Goal: Task Accomplishment & Management: Use online tool/utility

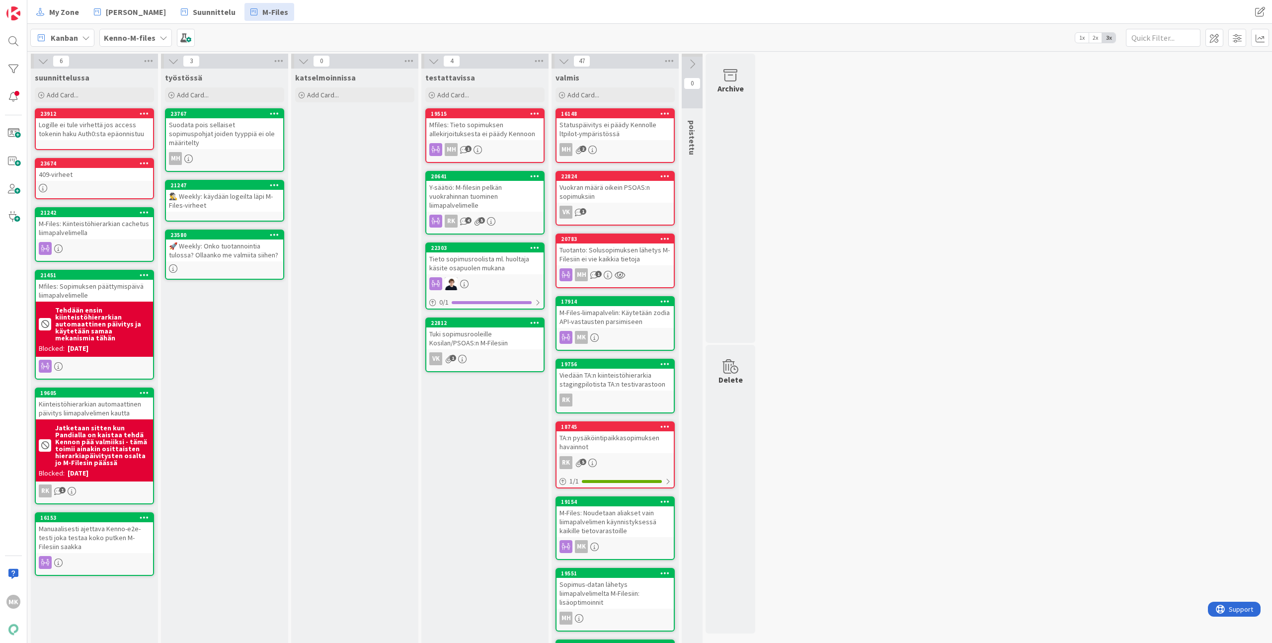
click at [364, 36] on div "[PERSON_NAME]-M-files 1x 2x 3x" at bounding box center [649, 37] width 1244 height 27
click at [77, 96] on span "Add Card..." at bounding box center [63, 94] width 32 height 9
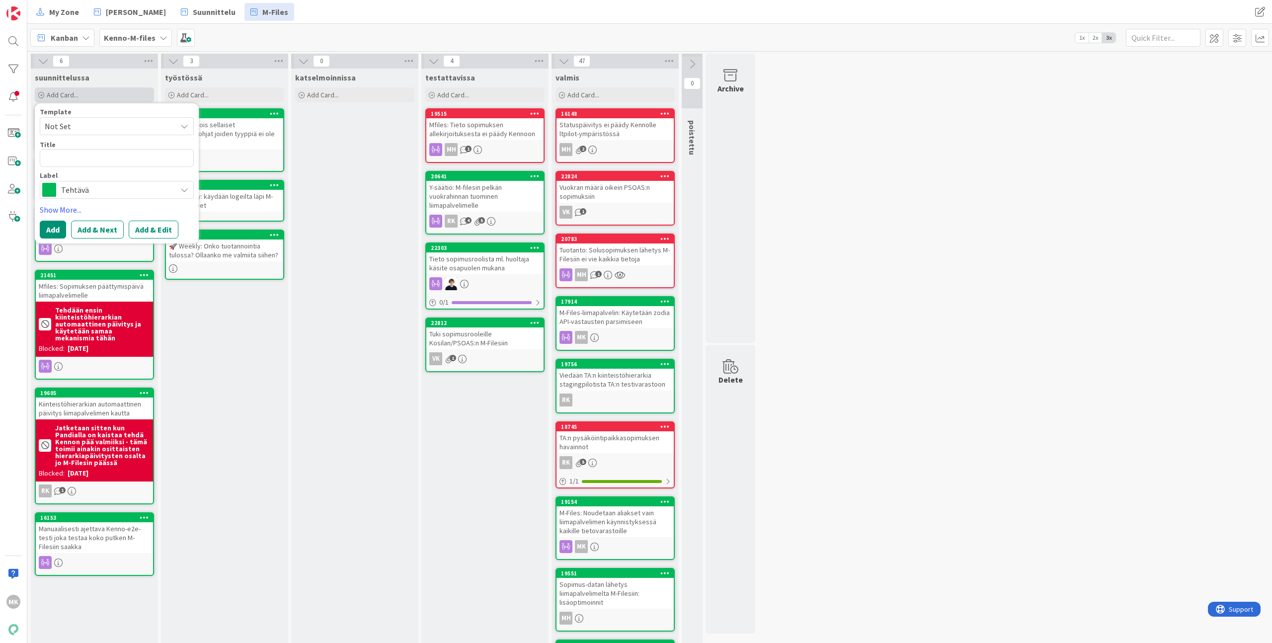
type textarea "x"
type textarea "V"
type textarea "x"
type textarea "Va"
type textarea "x"
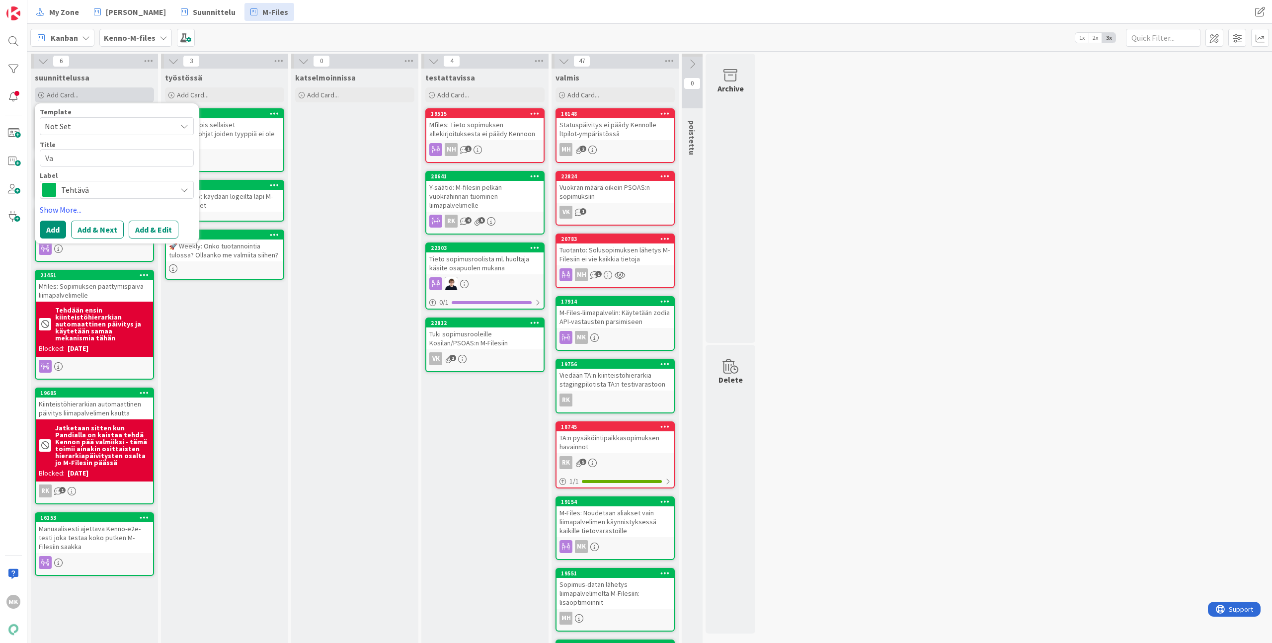
type textarea "Var"
type textarea "x"
type textarea "Varm"
type textarea "x"
type textarea "Varmi"
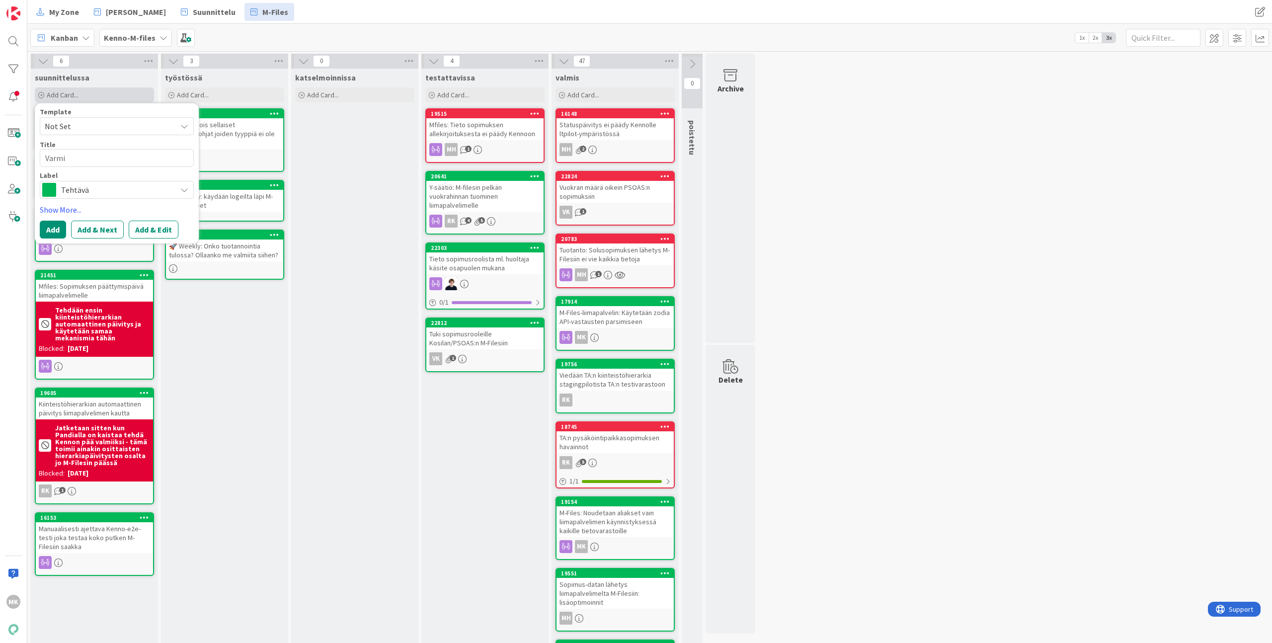
type textarea "x"
type textarea "Varmis"
type textarea "x"
type textarea "Varmist"
type textarea "x"
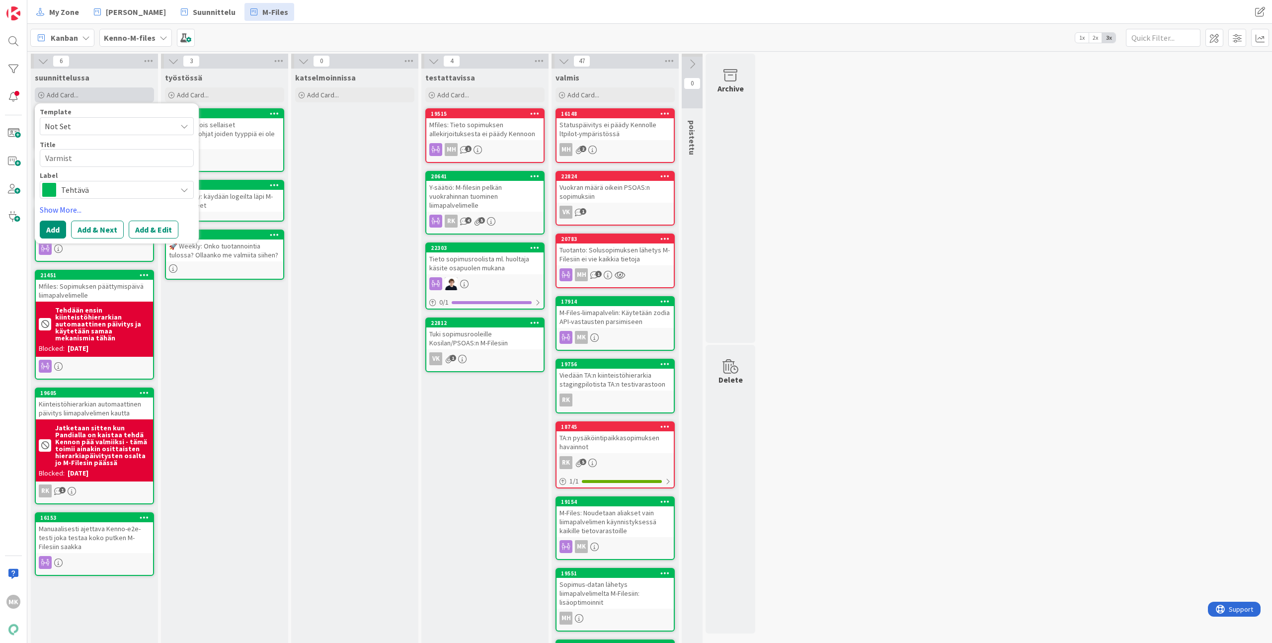
type textarea "Varmista"
type textarea "x"
type textarea "Varmista"
paste textarea "relayContractStatus"
type textarea "x"
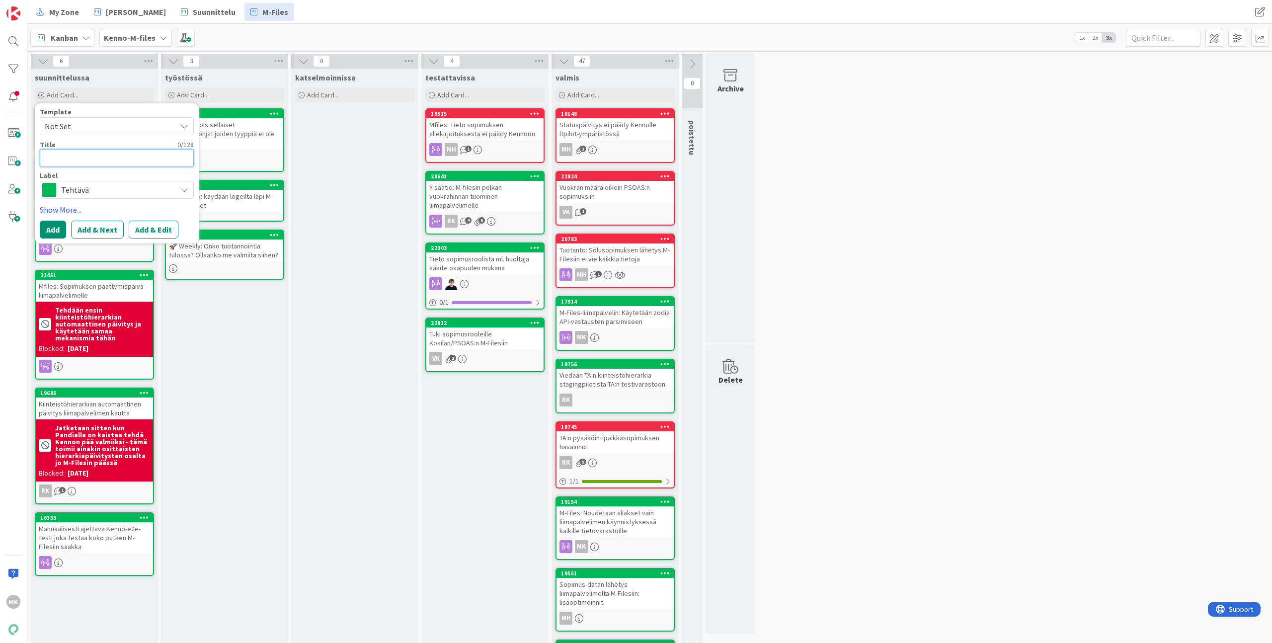
type textarea "relayContractStatus"
type textarea "x"
type textarea "relayContractStatus"
type textarea "x"
type textarea "relayContractStatus e"
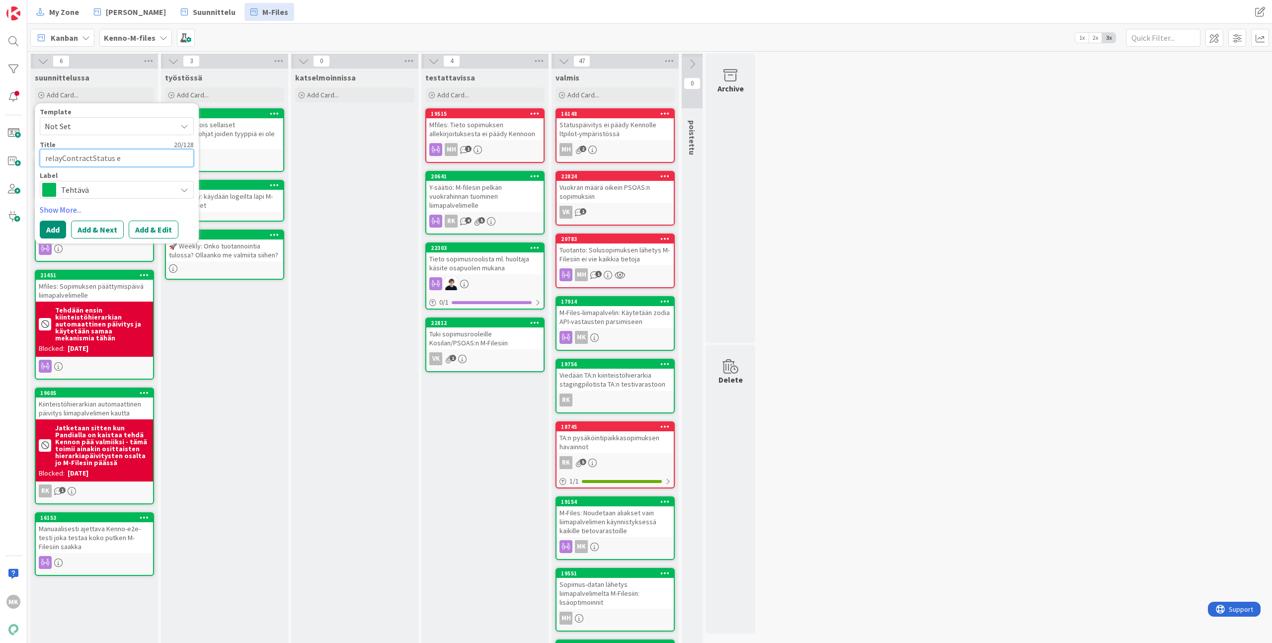
type textarea "x"
type textarea "relayContractStatus ei"
type textarea "x"
type textarea "relayContractStatus ei"
type textarea "x"
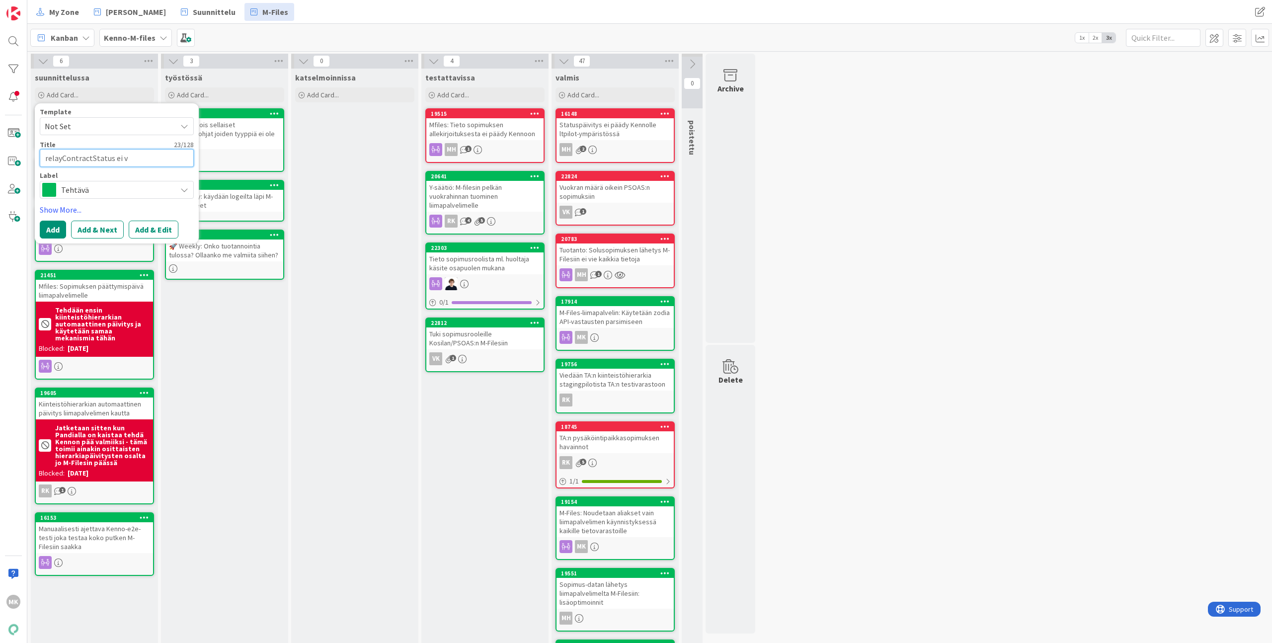
type textarea "relayContractStatus ei va"
type textarea "x"
type textarea "relayContractStatus ei vai"
type textarea "x"
type textarea "relayContractStatus ei vaik"
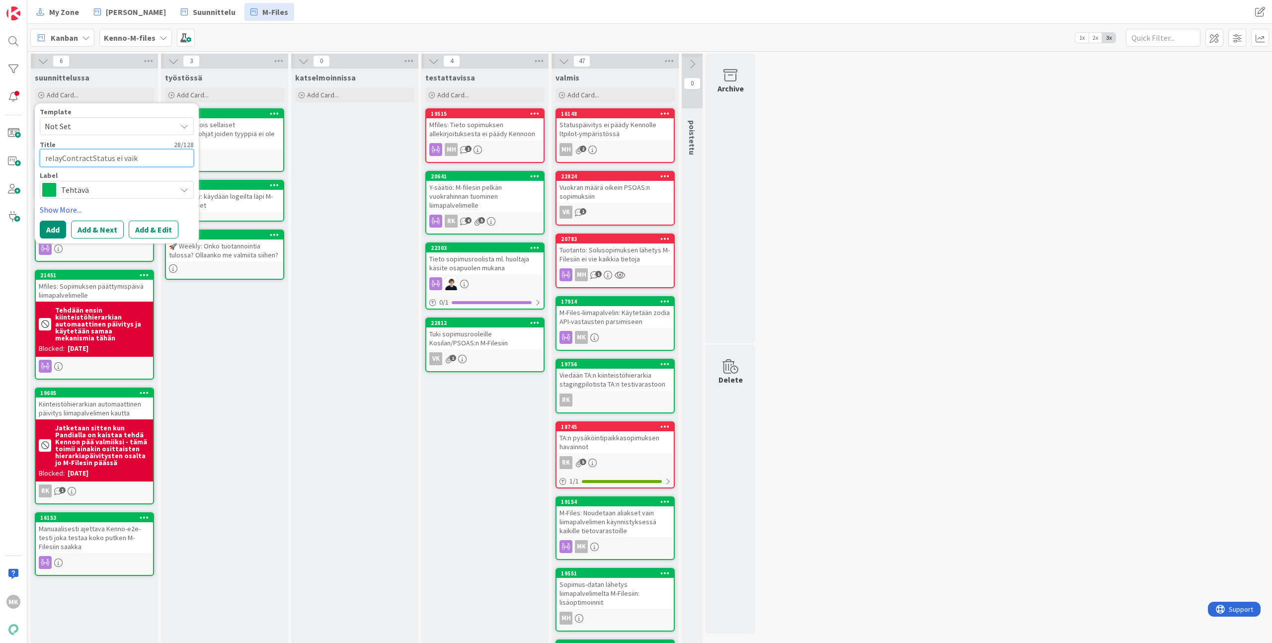
type textarea "x"
type textarea "relayContractStatus ei vaiku"
type textarea "x"
type textarea "relayContractStatus ei vaikut"
type textarea "x"
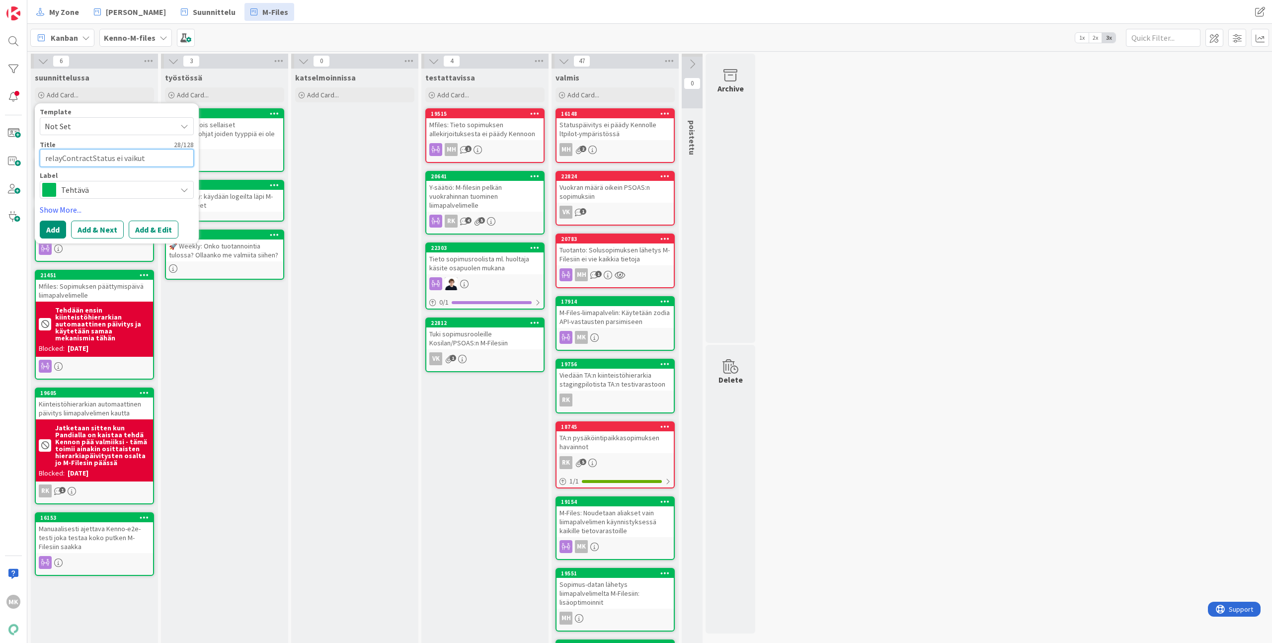
type textarea "relayContractStatus ei vaikuta"
type textarea "x"
type textarea "relayContractStatus ei vaikuta"
type textarea "x"
type textarea "relayContractStatus ei vaikuta o"
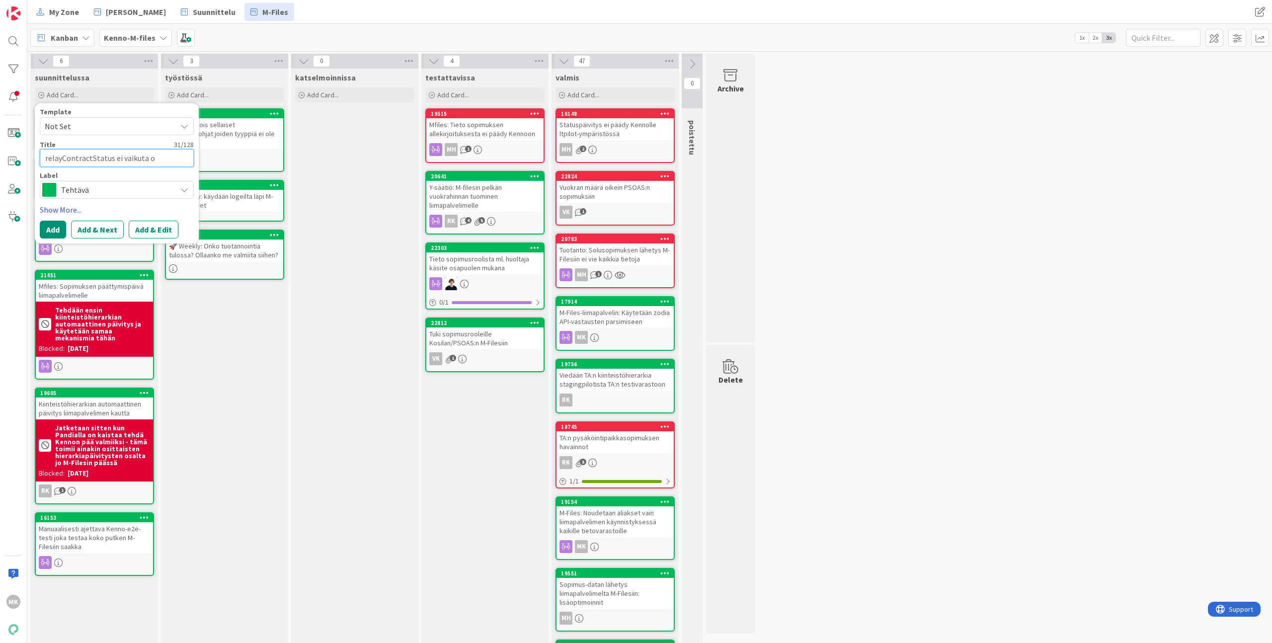
type textarea "x"
type textarea "relayContractStatus ei vaikuta oi"
type textarea "x"
type textarea "relayContractStatus ei vaikuta oik"
type textarea "x"
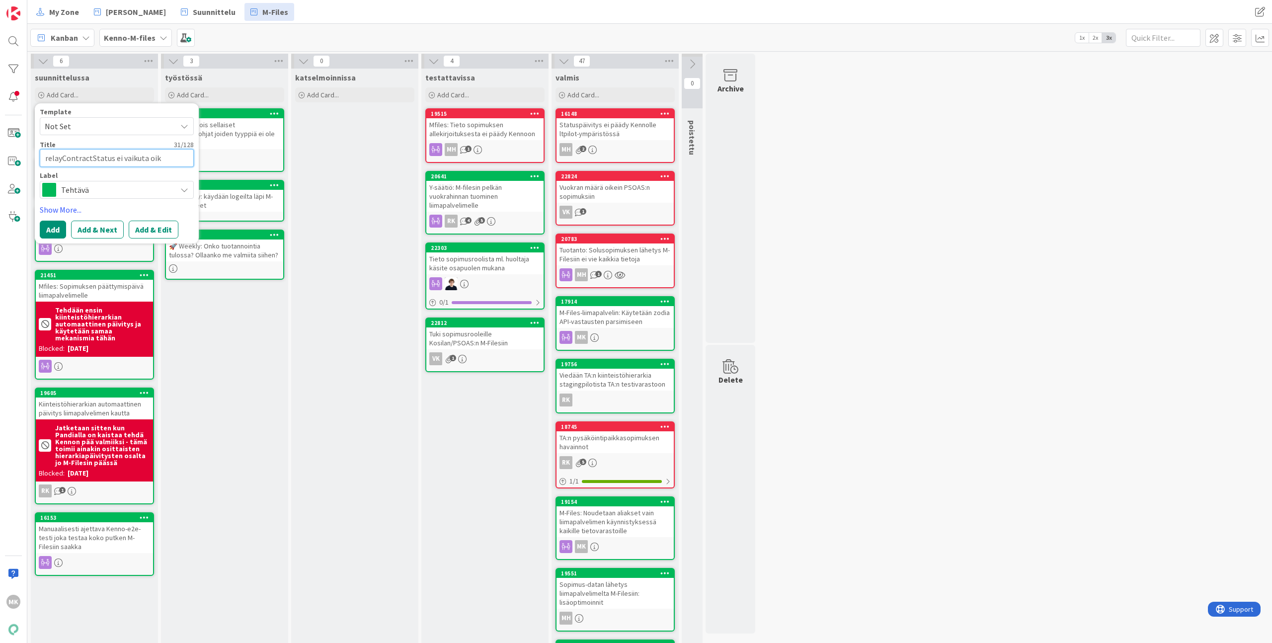
type textarea "relayContractStatus ei vaikuta oike"
type textarea "x"
type textarea "relayContractStatus ei vaikuta oikea"
type textarea "x"
type textarea "relayContractStatus ei vaikuta oikeas"
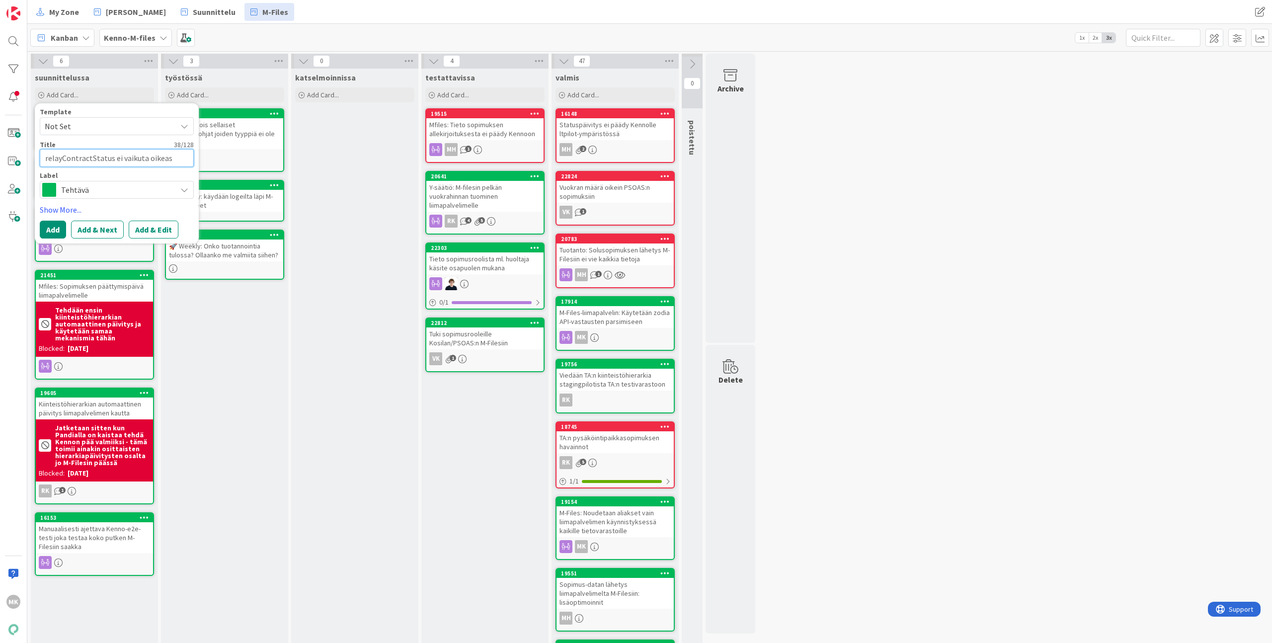
type textarea "x"
type textarea "relayContractStatus ei vaikuta oikeast"
type textarea "x"
type textarea "relayContractStatus ei vaikuta oikeasti"
type textarea "x"
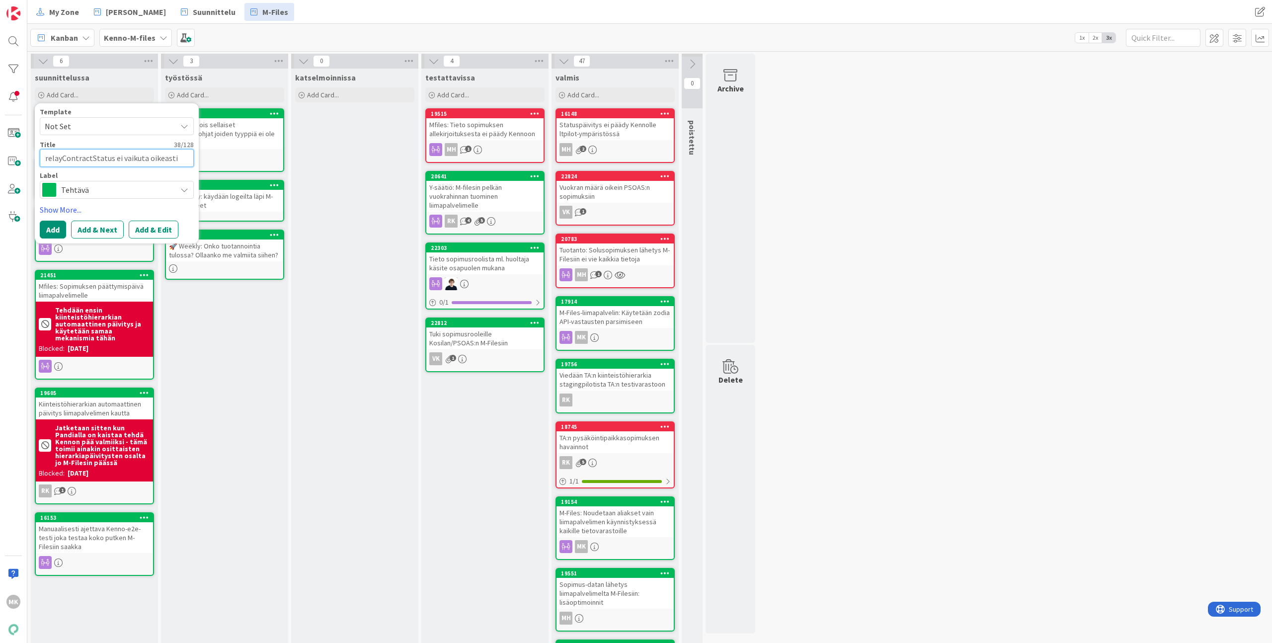
type textarea "relayContractStatus ei vaikuta oikeasti"
type textarea "x"
type textarea "relayContractStatus ei vaikuta oikeasti p"
type textarea "x"
type textarea "relayContractStatus ei vaikuta oikeasti pa"
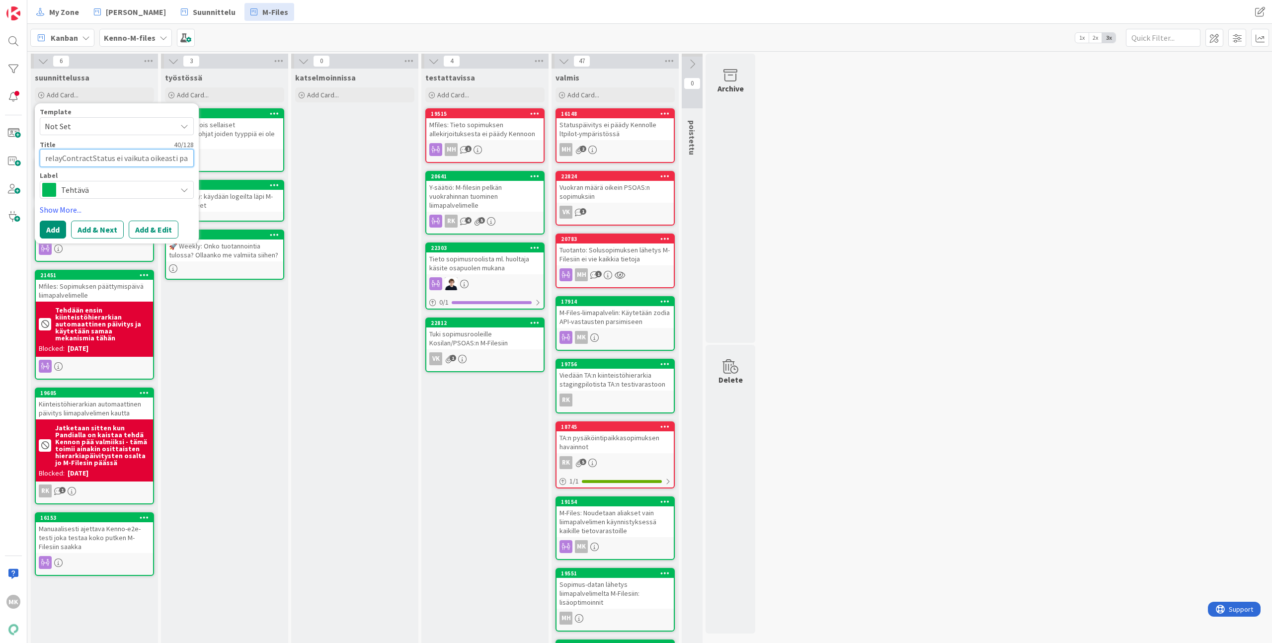
type textarea "x"
type textarea "relayContractStatus ei vaikuta oikeasti pal"
type textarea "x"
type textarea "relayContractStatus ei vaikuta oikeasti pala"
type textarea "x"
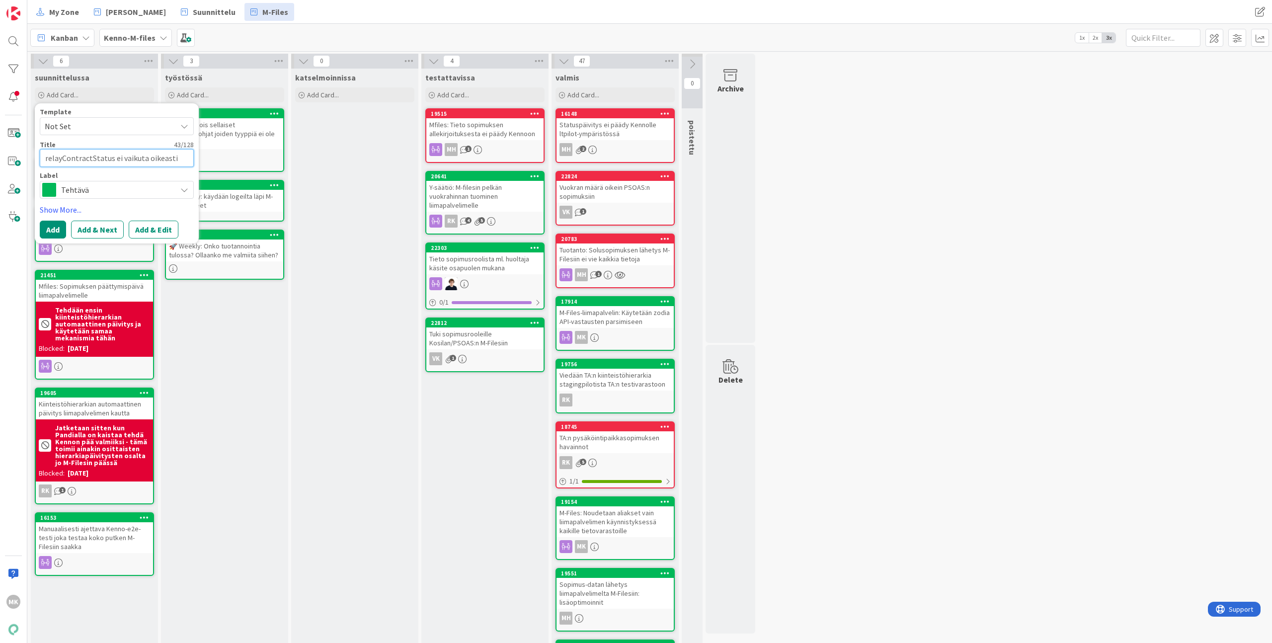
type textarea "relayContractStatus ei vaikuta oikeasti [US_STATE]"
type textarea "x"
type textarea "relayContractStatus ei vaikuta oikeasti palaut"
type textarea "x"
type textarea "relayContractStatus ei vaikuta oikeasti palautt"
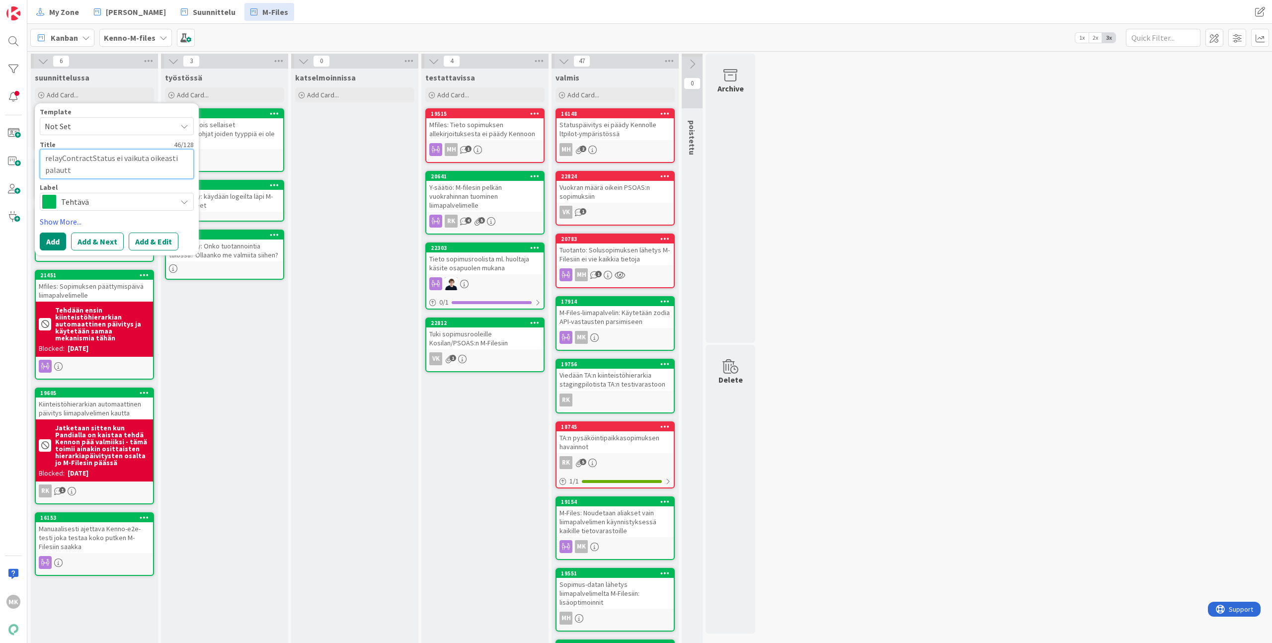
type textarea "x"
type textarea "relayContractStatus ei vaikuta oikeasti palautta"
type textarea "x"
type textarea "relayContractStatus ei vaikuta oikeasti palauttav"
type textarea "x"
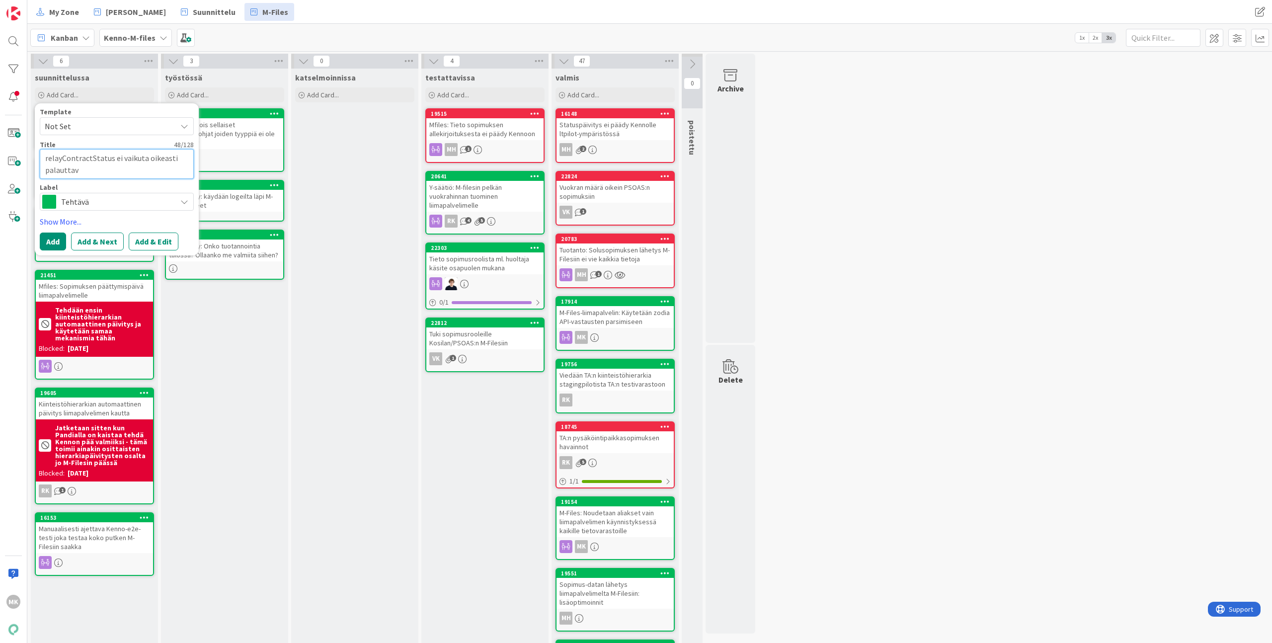
type textarea "relayContractStatus ei vaikuta oikeasti palauttava"
type textarea "x"
type textarea "relayContractStatus ei vaikuta oikeasti palauttavan"
type textarea "x"
type textarea "relayContractStatus ei vaikuta oikeasti palauttavan"
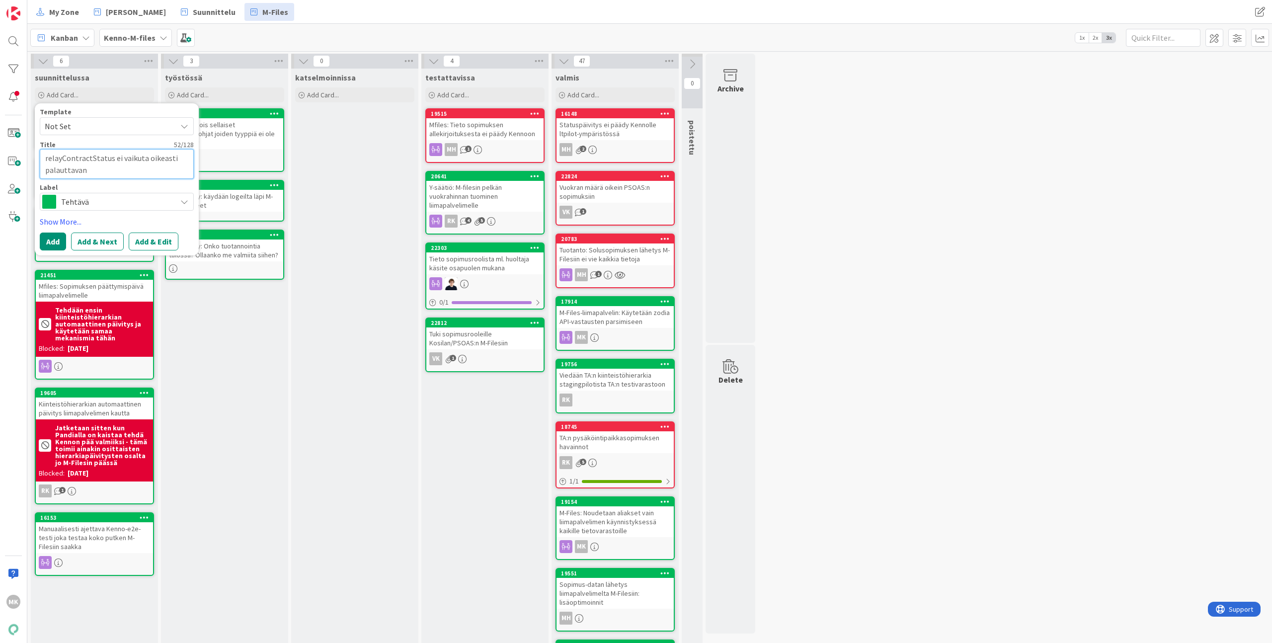
type textarea "x"
type textarea "relayContractStatus ei vaikuta oikeasti palauttavan M"
type textarea "x"
type textarea "relayContractStatus ei vaikuta oikeasti palauttavan M-"
type textarea "x"
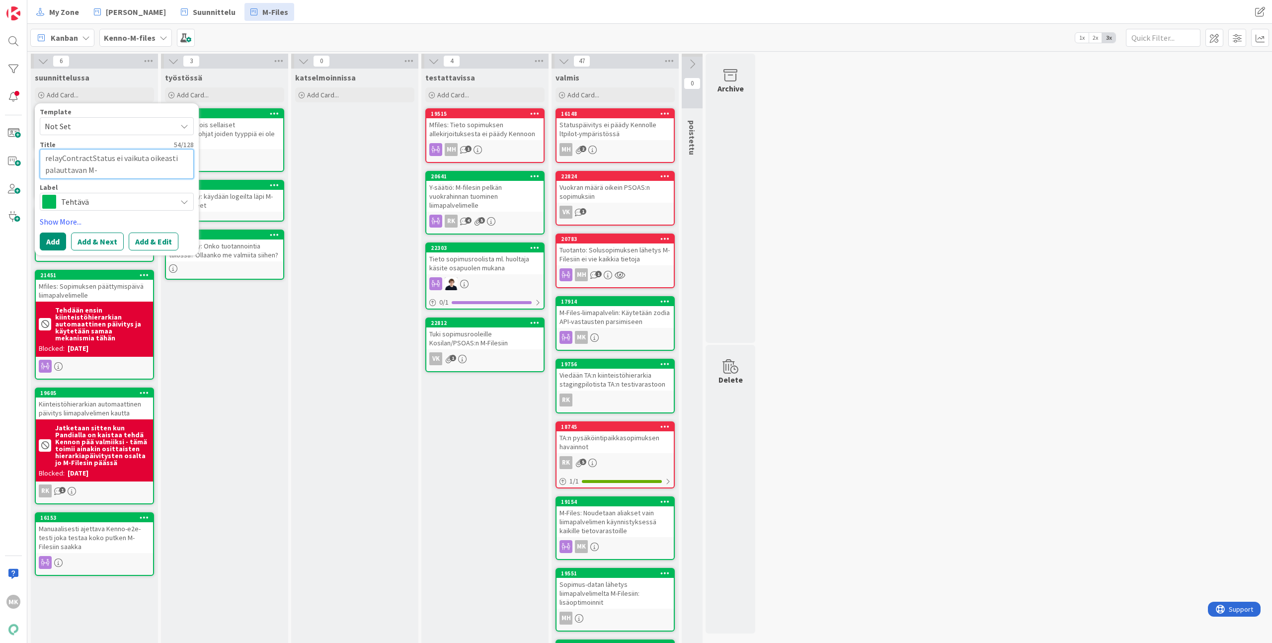
type textarea "relayContractStatus ei vaikuta oikeasti palauttavan M-F"
type textarea "x"
type textarea "relayContractStatus ei vaikuta oikeasti palauttavan M-Fi"
type textarea "x"
type textarea "relayContractStatus ei vaikuta oikeasti palauttavan M-Fil"
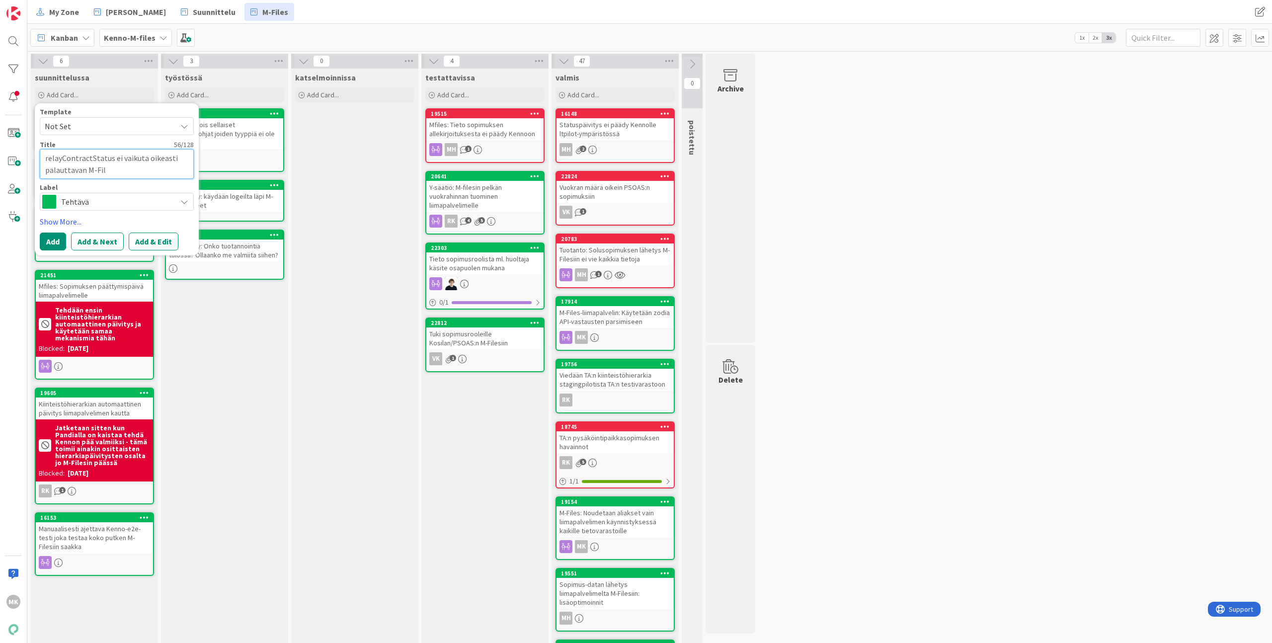
type textarea "x"
type textarea "relayContractStatus ei vaikuta oikeasti palauttavan M-File"
type textarea "x"
type textarea "relayContractStatus ei vaikuta oikeasti palauttavan M-Files"
type textarea "x"
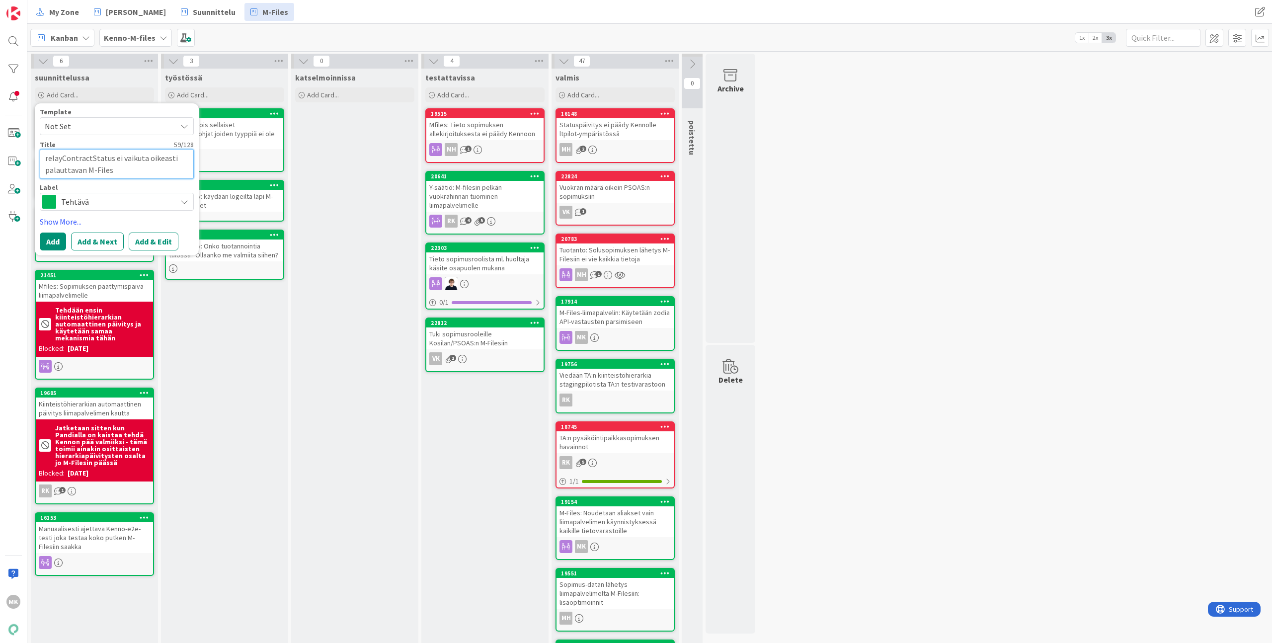
type textarea "relayContractStatus ei vaikuta oikeasti palauttavan M-Filesi"
type textarea "x"
type textarea "relayContractStatus ei vaikuta oikeasti palauttavan M-Filesil"
type textarea "x"
type textarea "relayContractStatus ei vaikuta oikeasti palauttavan M-Filesill"
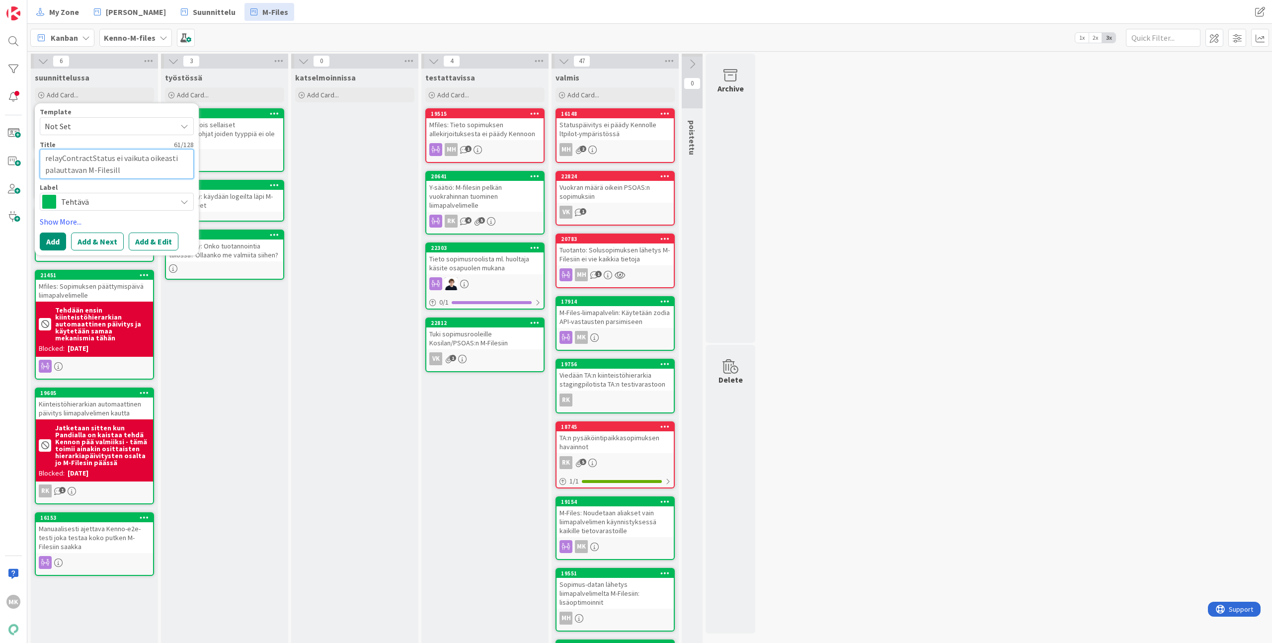
type textarea "x"
type textarea "relayContractStatus ei vaikuta oikeasti palauttavan M-Filesille"
type textarea "x"
type textarea "relayContractStatus ei vaikuta oikeasti palauttavan M-Filesille s"
type textarea "x"
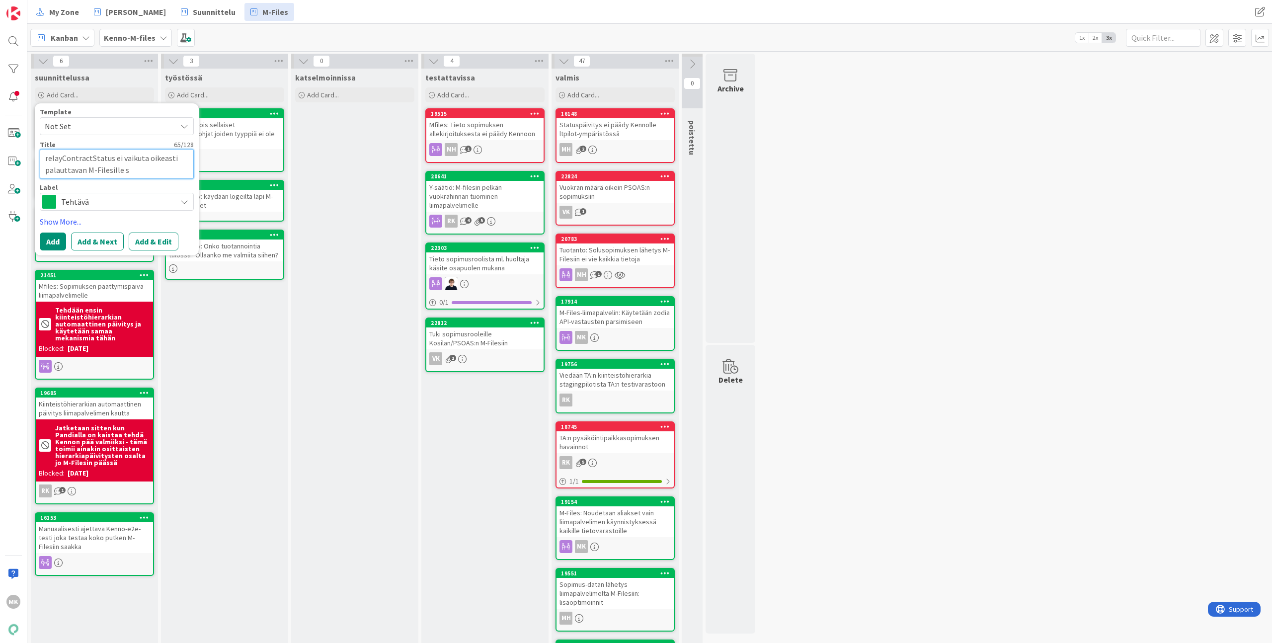
type textarea "relayContractStatus ei vaikuta oikeasti palauttavan M-Filesille sa"
type textarea "x"
type textarea "relayContractStatus ei vaikuta oikeasti palauttavan M-Filesille sam"
type textarea "x"
type textarea "relayContractStatus ei vaikuta oikeasti palauttavan M-Filesille sama"
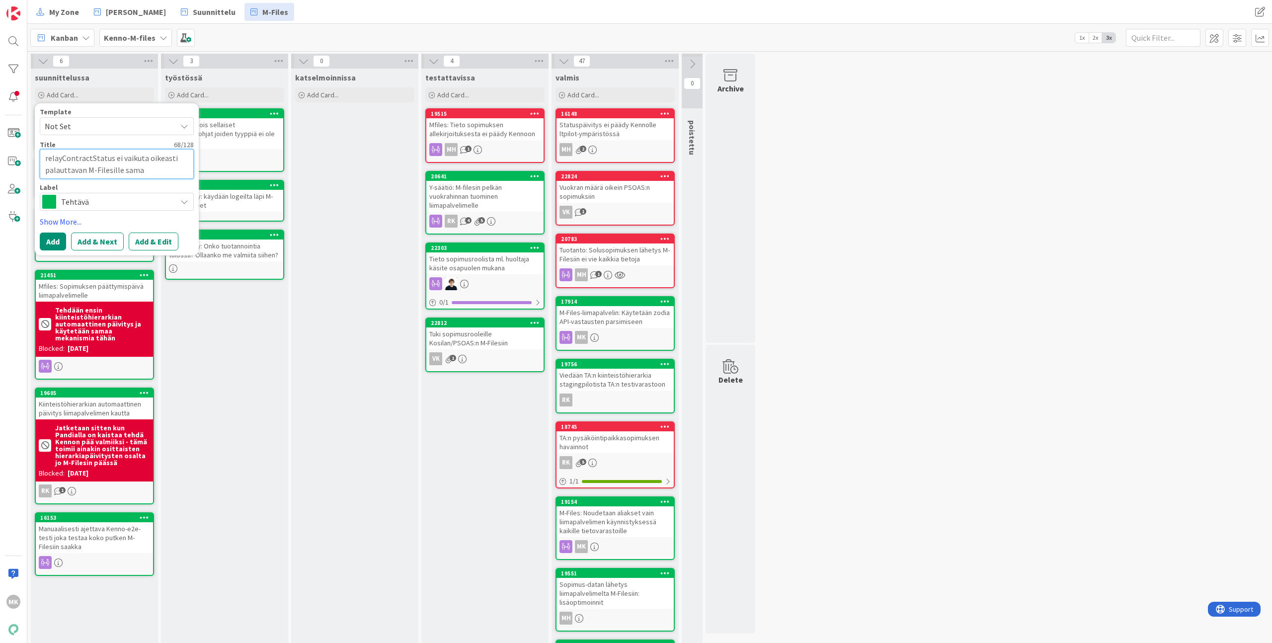
type textarea "x"
type textarea "relayContractStatus ei vaikuta oikeasti palauttavan M-Filesille samaa"
type textarea "x"
type textarea "relayContractStatus ei vaikuta oikeasti palauttavan M-Filesille samaa"
type textarea "x"
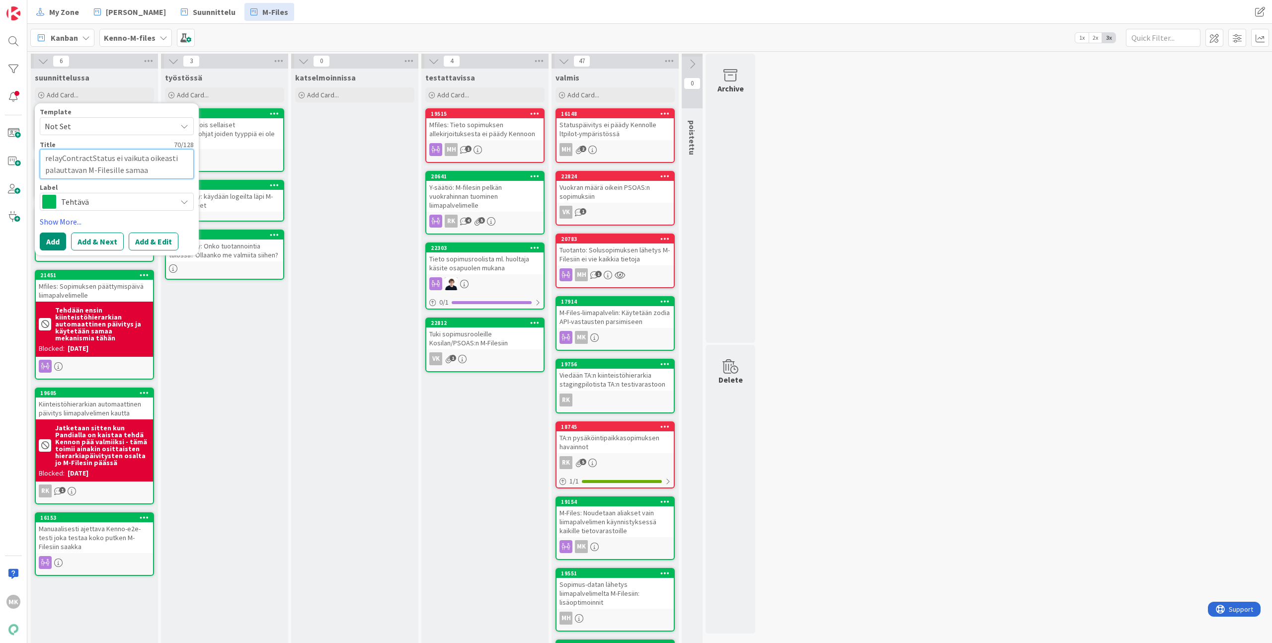
type textarea "relayContractStatus ei vaikuta oikeasti palauttavan M-Filesille samaa p"
type textarea "x"
type textarea "relayContractStatus ei vaikuta oikeasti palauttavan M-Filesille samaa pa"
type textarea "x"
type textarea "relayContractStatus ei vaikuta oikeasti palauttavan M-Filesille samaa pal"
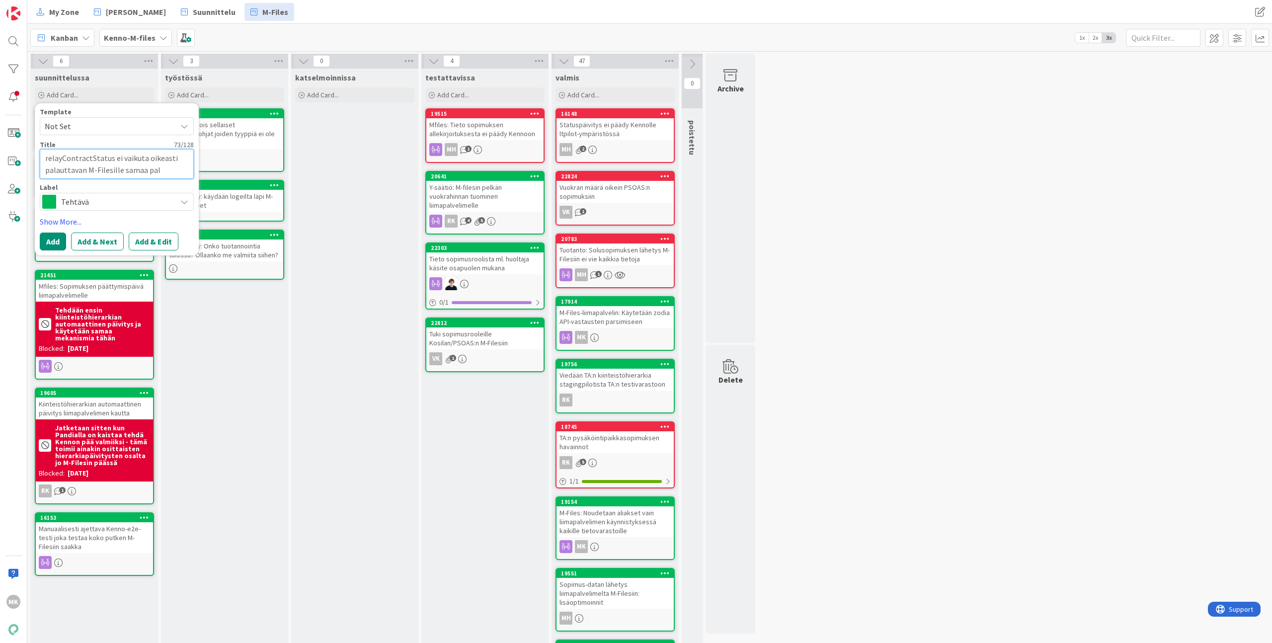
type textarea "x"
type textarea "relayContractStatus ei vaikuta oikeasti palauttavan M-Filesille samaa pa"
type textarea "x"
type textarea "relayContractStatus ei vaikuta oikeasti palauttavan M-Filesille samaa p"
type textarea "x"
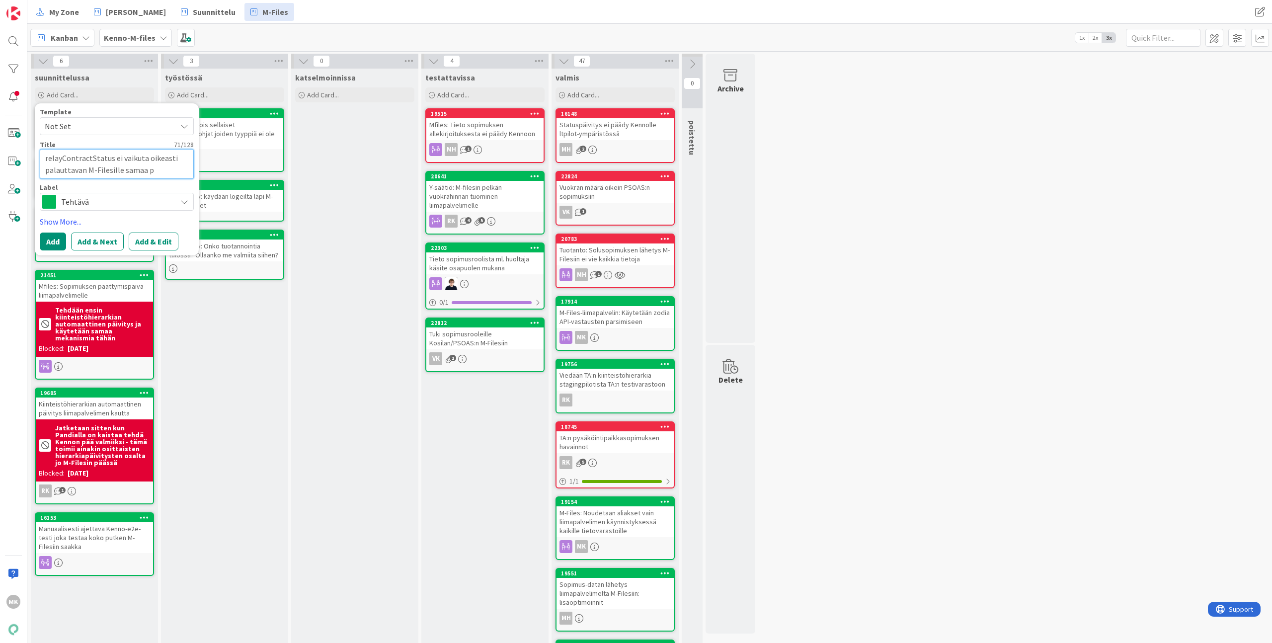
type textarea "relayContractStatus ei vaikuta oikeasti palauttavan M-Filesille samaa"
type textarea "x"
type textarea "relayContractStatus ei vaikuta oikeasti palauttavan M-Filesille samaa h"
type textarea "x"
type textarea "relayContractStatus ei vaikuta oikeasti palauttavan M-Filesille samaa ht"
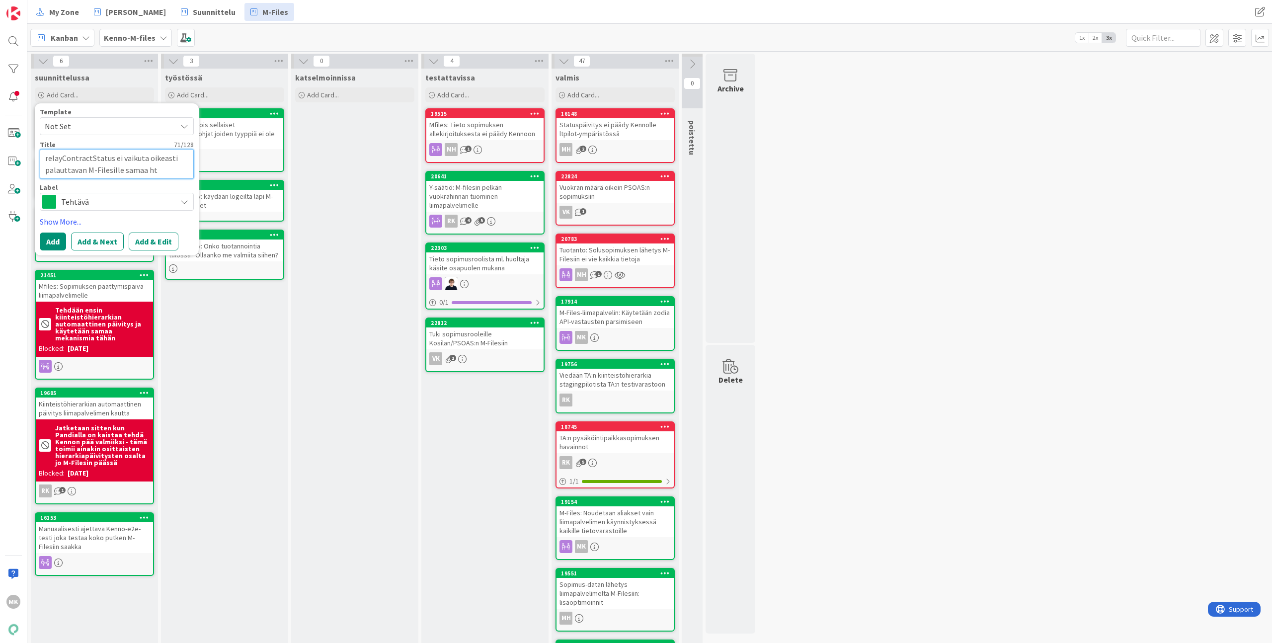
type textarea "x"
type textarea "relayContractStatus ei vaikuta oikeasti palauttavan M-Filesille samaa htt"
type textarea "x"
type textarea "relayContractStatus ei vaikuta oikeasti palauttavan M-Filesille samaa http"
type textarea "x"
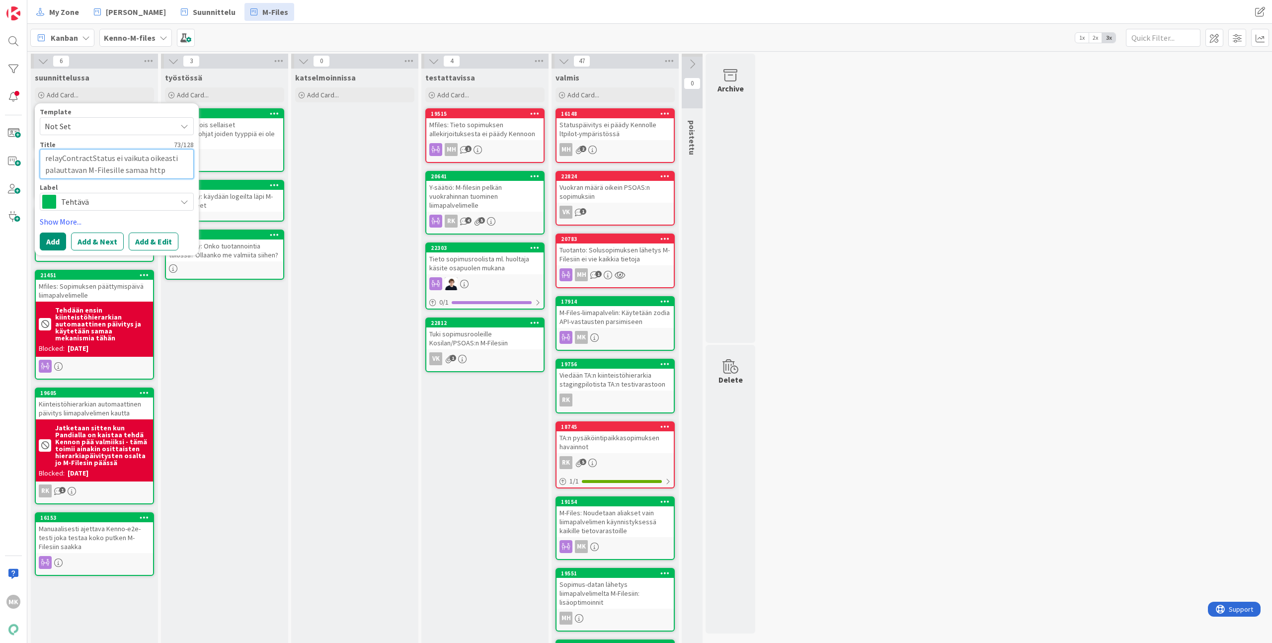
type textarea "relayContractStatus ei vaikuta oikeasti palauttavan M-Filesille samaa http-"
type textarea "x"
type textarea "relayContractStatus ei vaikuta oikeasti palauttavan M-Filesille samaa http-s"
type textarea "x"
type textarea "relayContractStatus ei vaikuta oikeasti palauttavan M-Filesille samaa http-st"
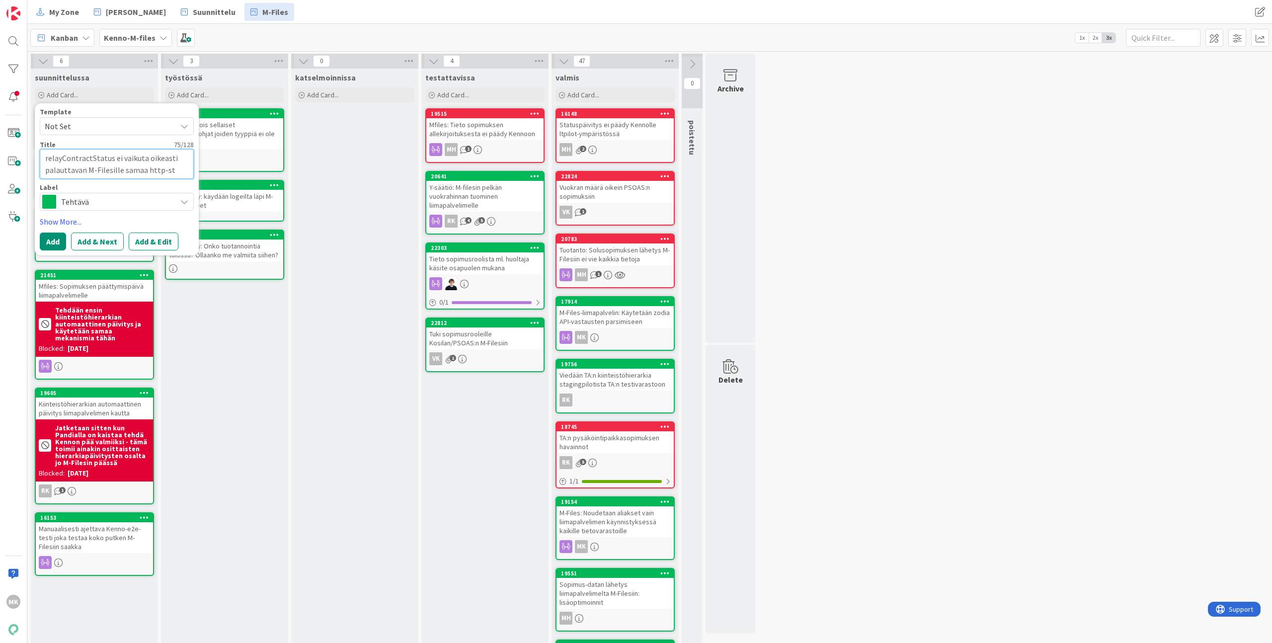
type textarea "x"
type textarea "relayContractStatus ei vaikuta oikeasti palauttavan M-Filesille samaa http-sta"
type textarea "x"
type textarea "relayContractStatus ei vaikuta oikeasti palauttavan M-Filesille samaa http-stat"
type textarea "x"
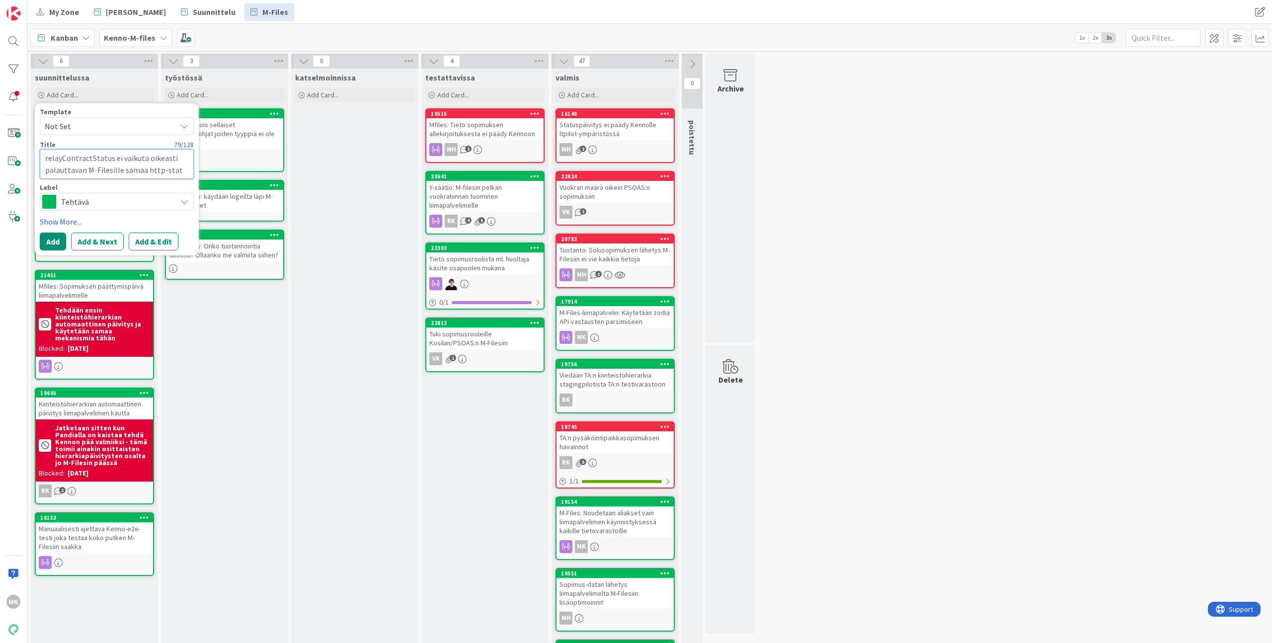
type textarea "relayContractStatus ei vaikuta oikeasti palauttavan M-Filesille samaa http-statu"
type textarea "x"
type textarea "relayContractStatus ei vaikuta oikeasti palauttavan M-Filesille samaa http-stat…"
type textarea "x"
type textarea "relayContractStatus ei vaikuta oikeasti palauttavan M-Filesille samaa http-stat…"
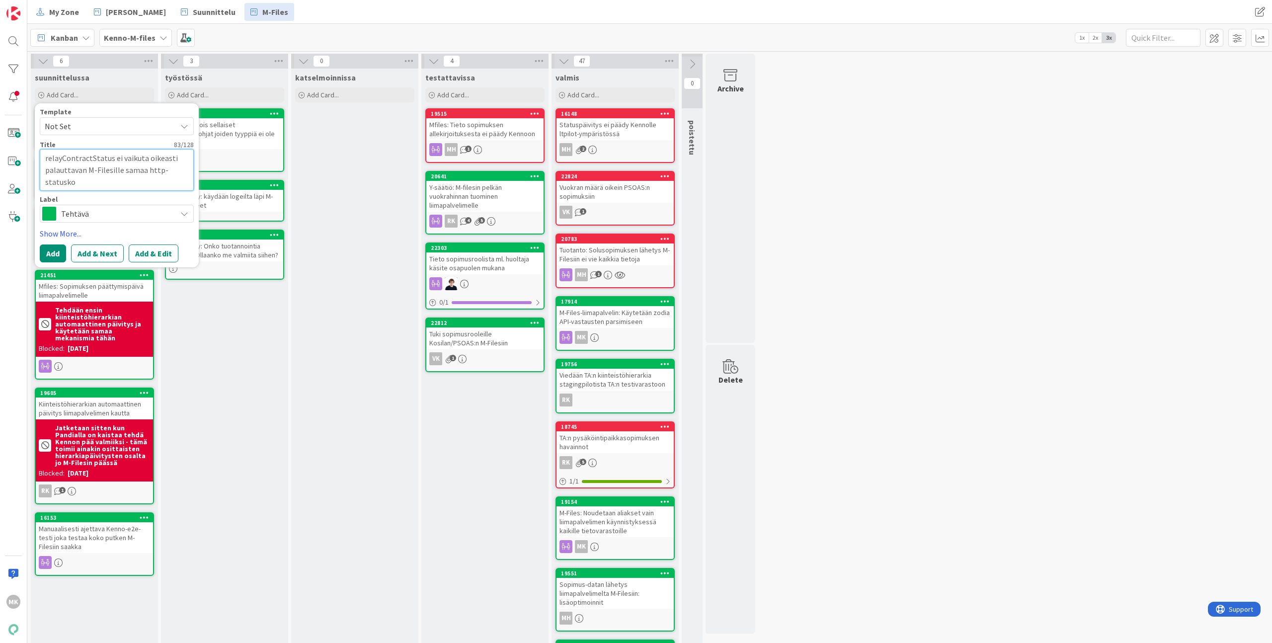
type textarea "x"
type textarea "relayContractStatus ei vaikuta oikeasti palauttavan M-Filesille samaa http-stat…"
type textarea "x"
type textarea "relayContractStatus ei vaikuta oikeasti palauttavan M-Filesille samaa http-stat…"
type textarea "x"
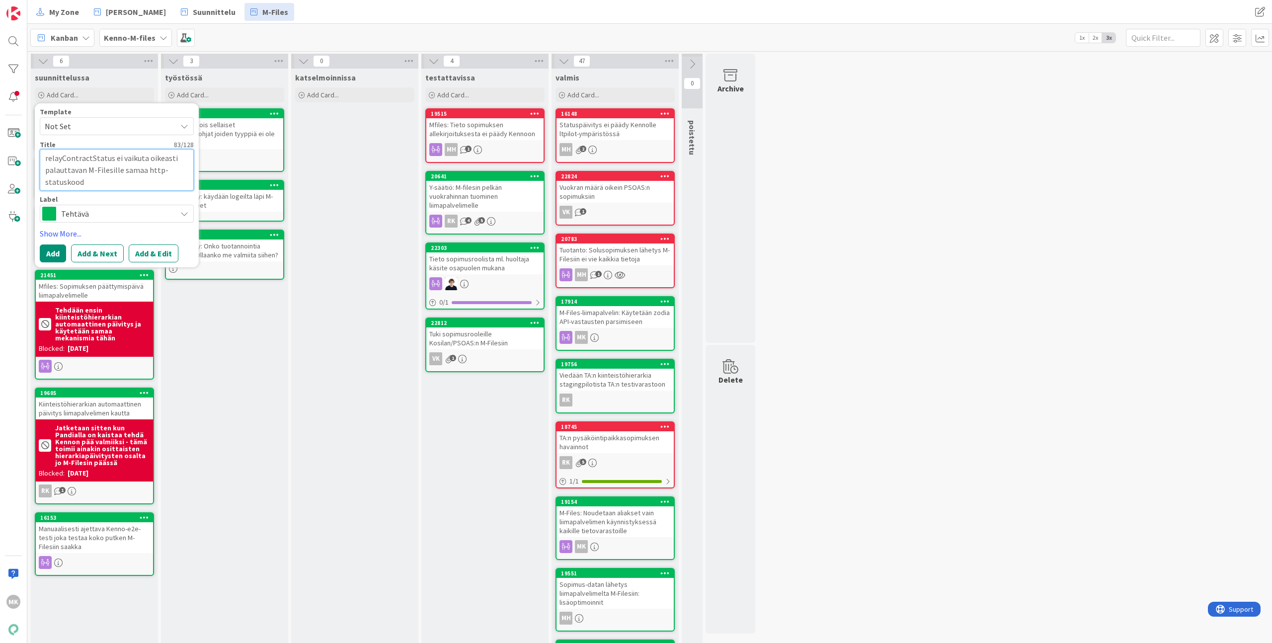
type textarea "relayContractStatus ei vaikuta oikeasti palauttavan M-Filesille samaa http-stat…"
type textarea "x"
type textarea "relayContractStatus ei vaikuta oikeasti palauttavan M-Filesille samaa http-stat…"
type textarea "x"
type textarea "relayContractStatus ei vaikuta oikeasti palauttavan M-Filesille samaa http-stat…"
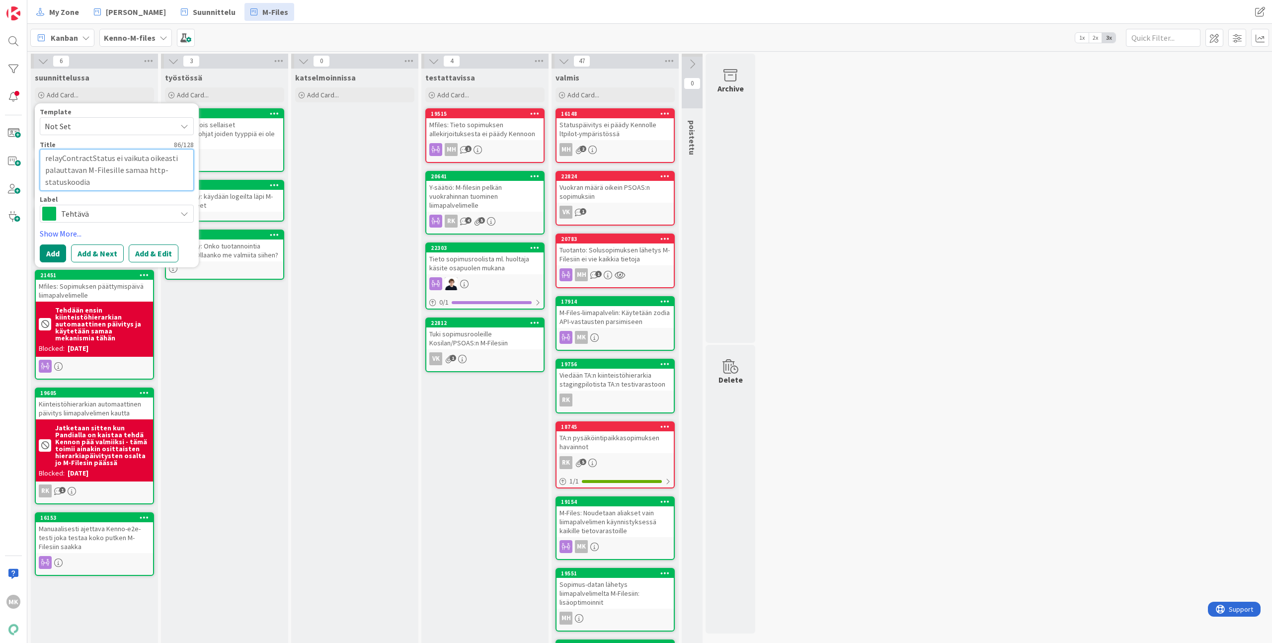
type textarea "x"
type textarea "relayContractStatus ei vaikuta oikeasti palauttavan M-Filesille samaa http-stat…"
type textarea "x"
type textarea "relayContractStatus ei vaikuta oikeasti palauttavan M-Filesille samaa http-stat…"
type textarea "x"
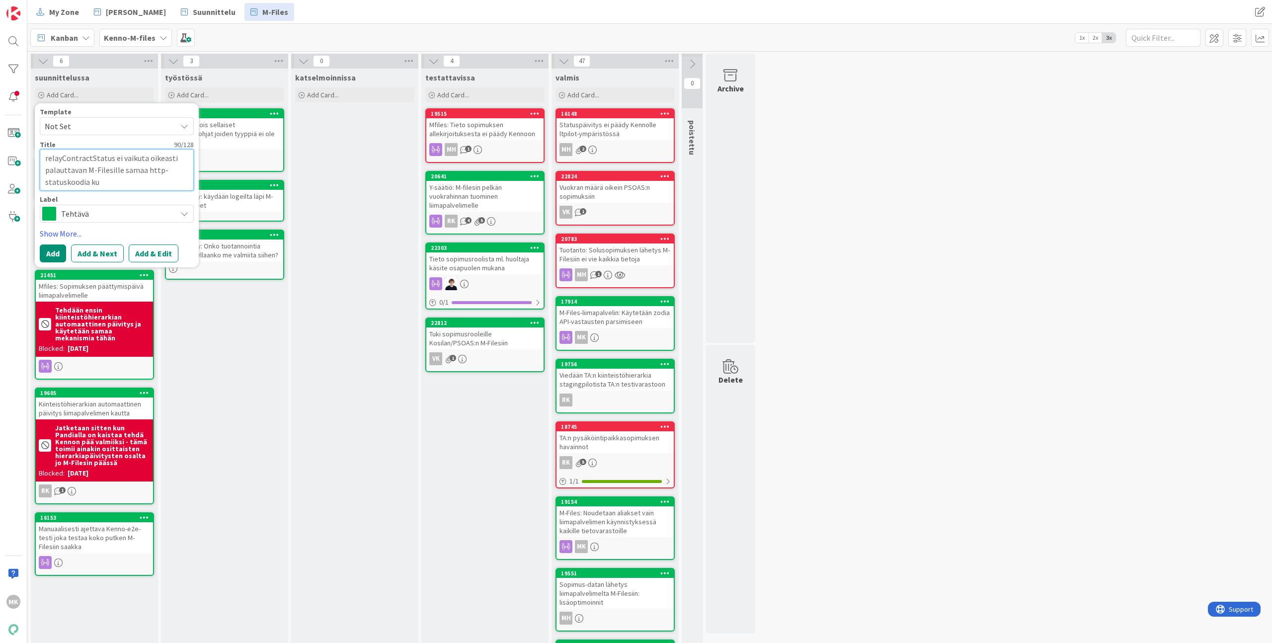
type textarea "relayContractStatus ei vaikuta oikeasti palauttavan M-Filesille samaa http-stat…"
type textarea "x"
type textarea "relayContractStatus ei vaikuta oikeasti palauttavan M-Filesille samaa http-stat…"
type textarea "x"
type textarea "relayContractStatus ei vaikuta oikeasti palauttavan M-Filesille samaa http-stat…"
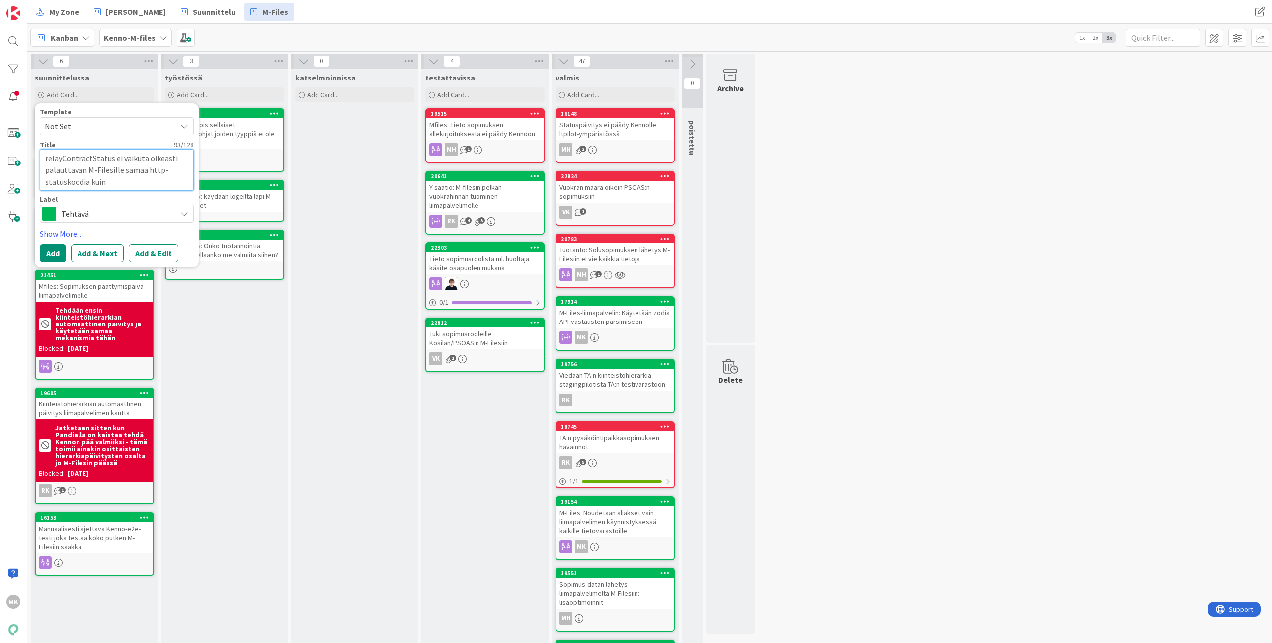
type textarea "x"
type textarea "relayContractStatus ei vaikuta oikeasti palauttavan M-Filesille samaa http-stat…"
type textarea "x"
type textarea "relayContractStatus ei vaikuta oikeasti palauttavan M-Filesille samaa http-stat…"
type textarea "x"
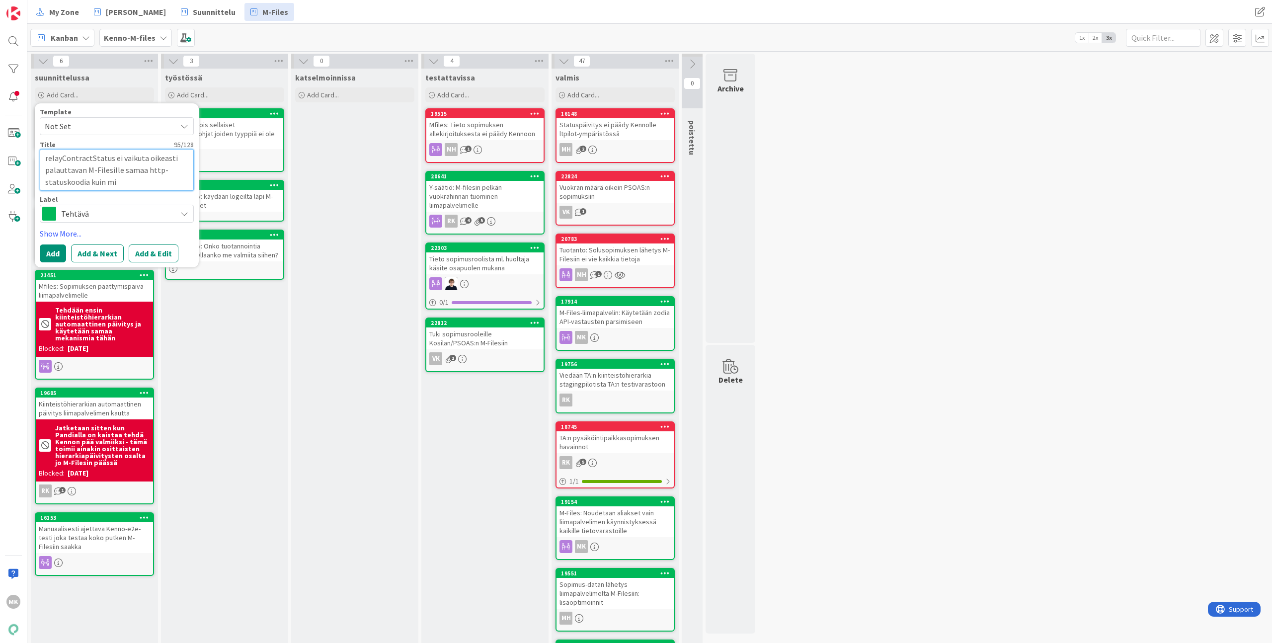
type textarea "relayContractStatus ei vaikuta oikeasti palauttavan M-Filesille samaa http-stat…"
type textarea "x"
type textarea "relayContractStatus ei vaikuta oikeasti palauttavan M-Filesille samaa http-stat…"
type textarea "x"
type textarea "relayContractStatus ei vaikuta oikeasti palauttavan M-Filesille samaa http-stat…"
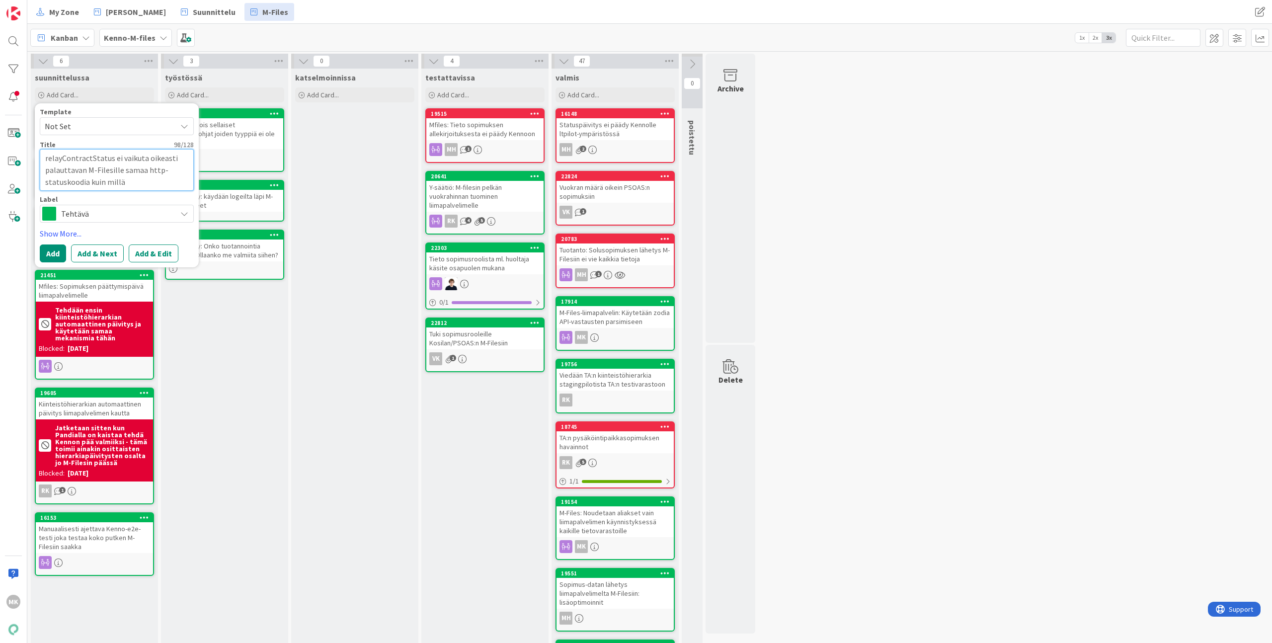
type textarea "x"
type textarea "relayContractStatus ei vaikuta oikeasti palauttavan M-Filesille samaa http-stat…"
type textarea "x"
type textarea "relayContractStatus ei vaikuta oikeasti palauttavan M-Filesille samaa http-stat…"
type textarea "x"
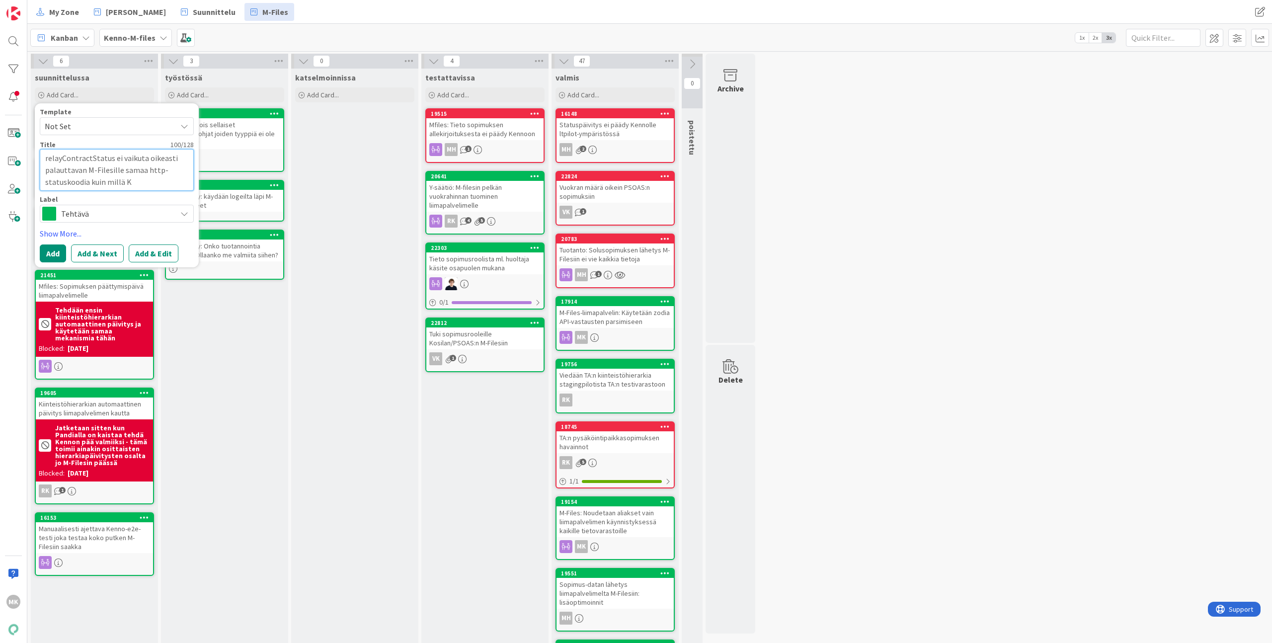
type textarea "relayContractStatus ei vaikuta oikeasti palauttavan M-Filesille samaa http-stat…"
type textarea "x"
type textarea "relayContractStatus ei vaikuta oikeasti palauttavan M-Filesille samaa http-stat…"
type textarea "x"
type textarea "relayContractStatus ei vaikuta oikeasti palauttavan M-Filesille samaa http-stat…"
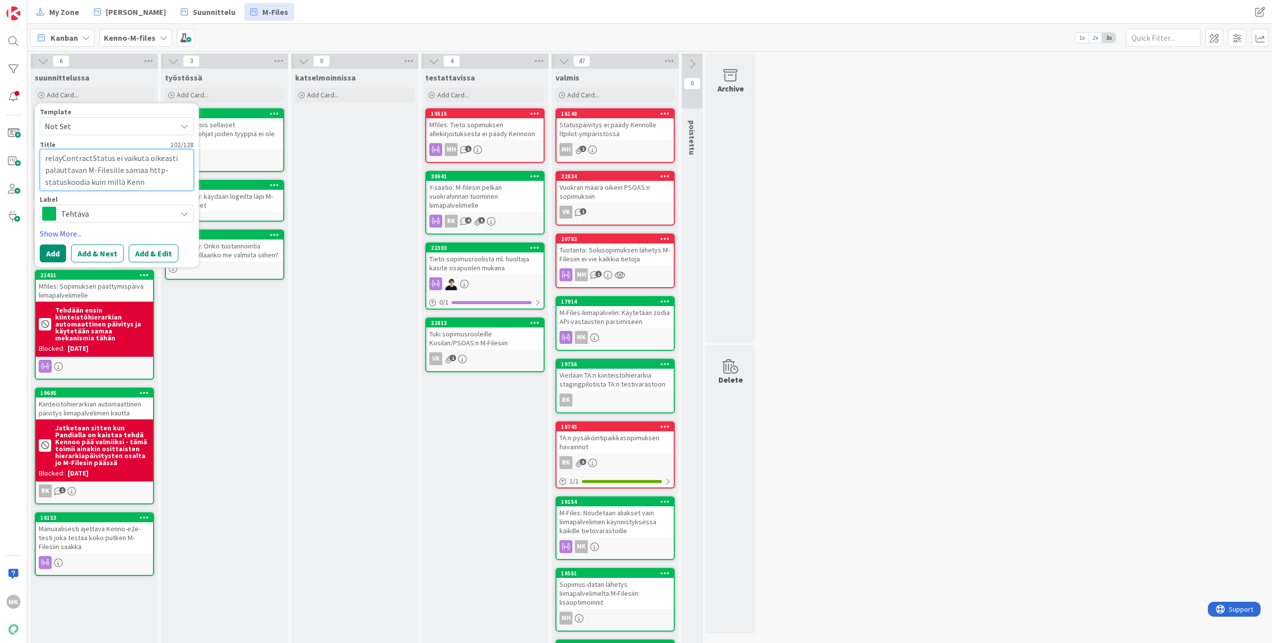
type textarea "x"
type textarea "relayContractStatus ei vaikuta oikeasti palauttavan M-Filesille samaa http-stat…"
type textarea "x"
type textarea "relayContractStatus ei vaikuta oikeasti palauttavan M-Filesille samaa http-stat…"
type textarea "x"
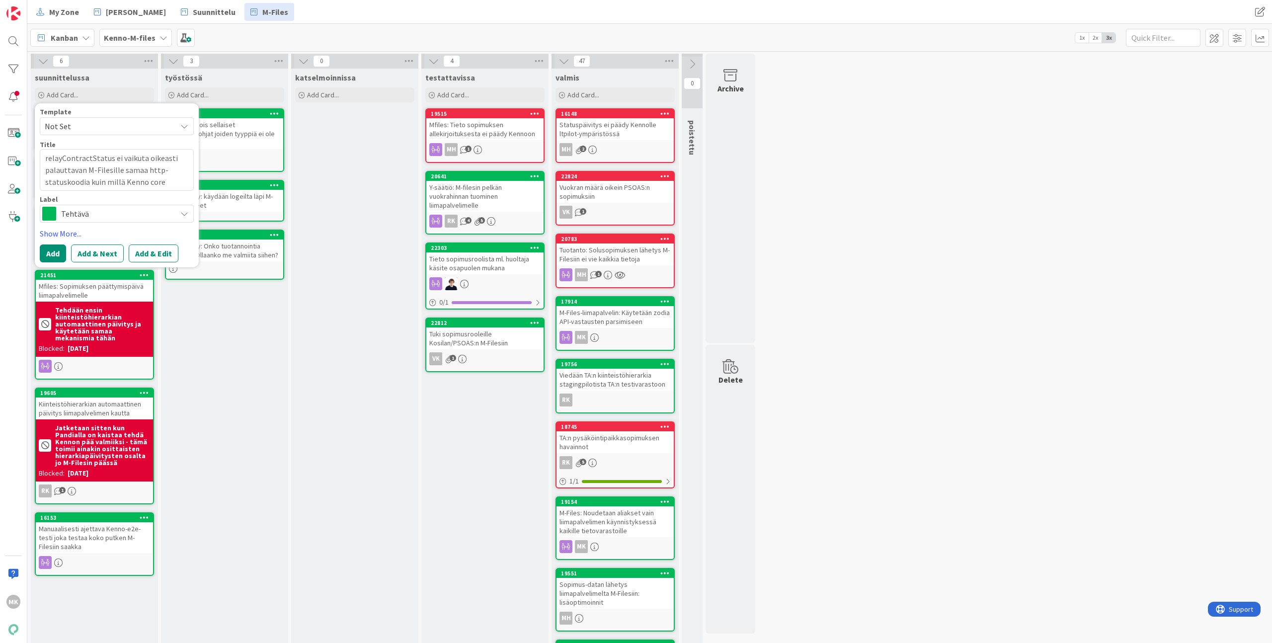
click at [157, 211] on span "Tehtävä" at bounding box center [116, 214] width 110 height 14
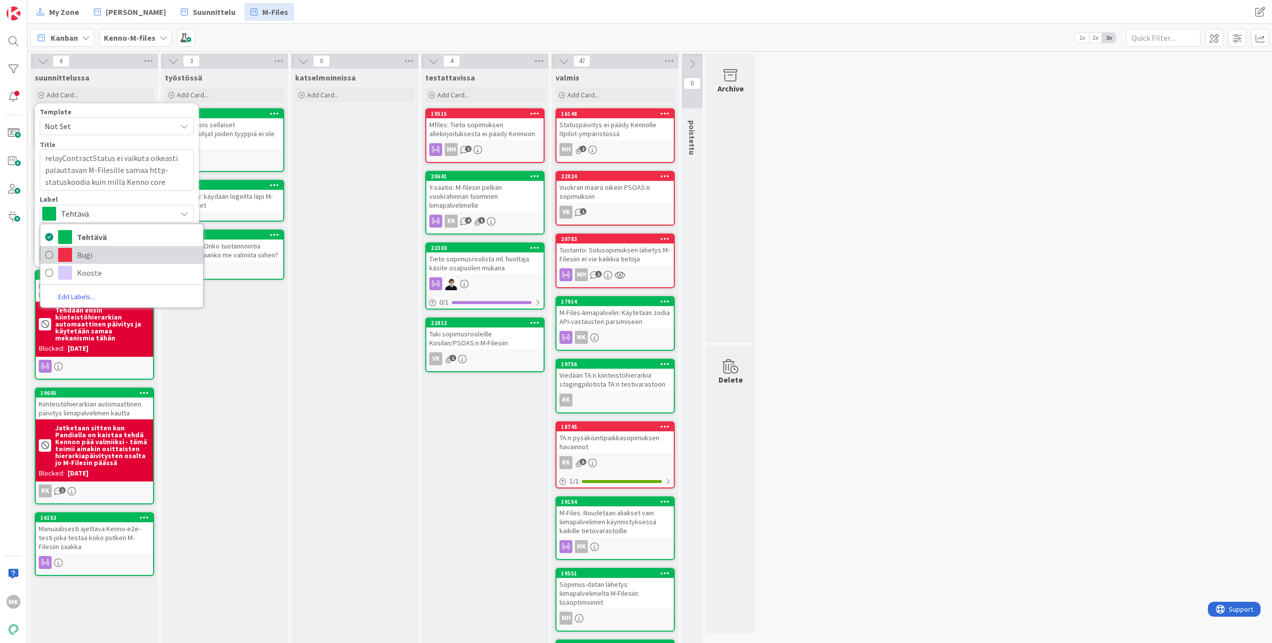
click at [134, 257] on span "Bugi" at bounding box center [137, 254] width 121 height 15
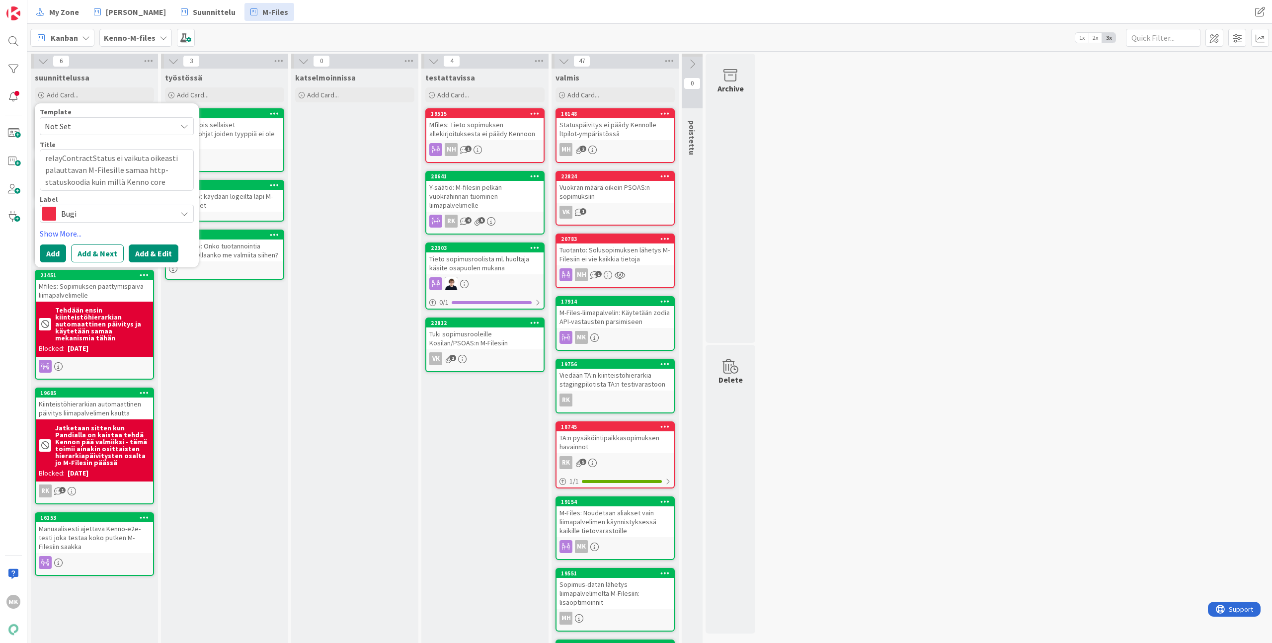
click at [138, 255] on button "Add & Edit" at bounding box center [154, 253] width 50 height 18
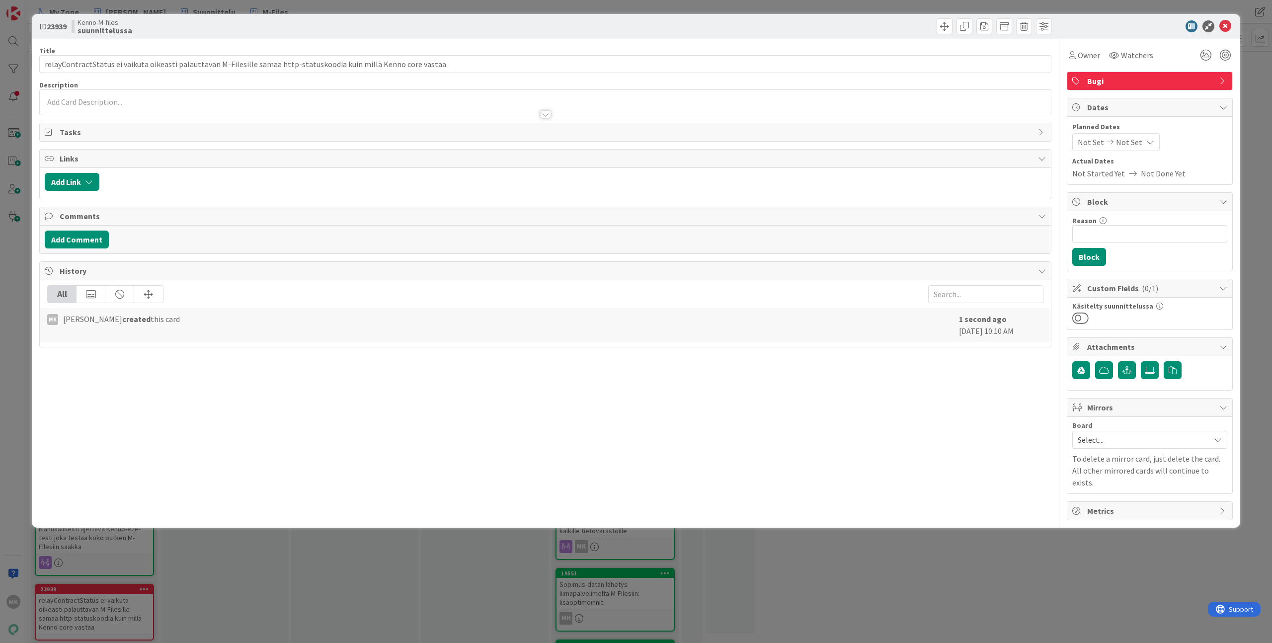
click at [469, 25] on div "Kenno-M-files suunnittelussa" at bounding box center [307, 26] width 471 height 16
click at [433, 108] on div at bounding box center [545, 109] width 1011 height 10
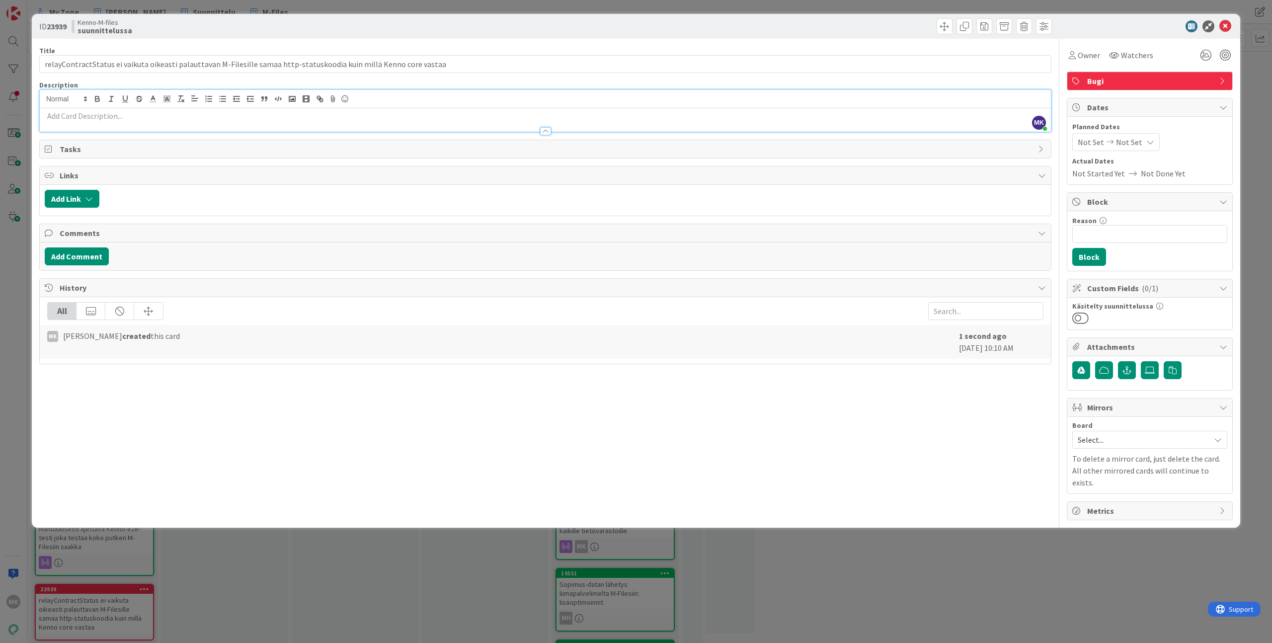
click at [430, 119] on p at bounding box center [545, 115] width 1001 height 11
paste div
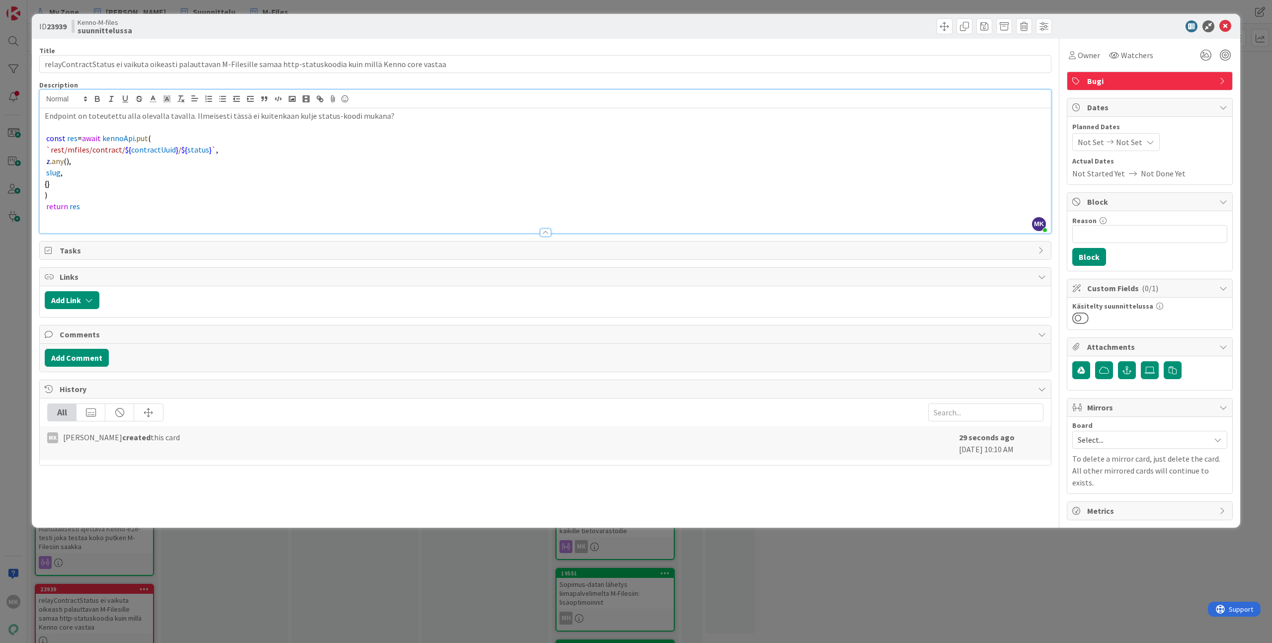
click at [511, 54] on div "Title 116 / 128" at bounding box center [545, 50] width 1012 height 9
click at [136, 142] on span "put" at bounding box center [142, 138] width 12 height 10
click at [142, 138] on span "put" at bounding box center [142, 138] width 12 height 10
click at [144, 135] on span "put" at bounding box center [142, 138] width 12 height 10
click at [141, 137] on span "put" at bounding box center [142, 138] width 12 height 10
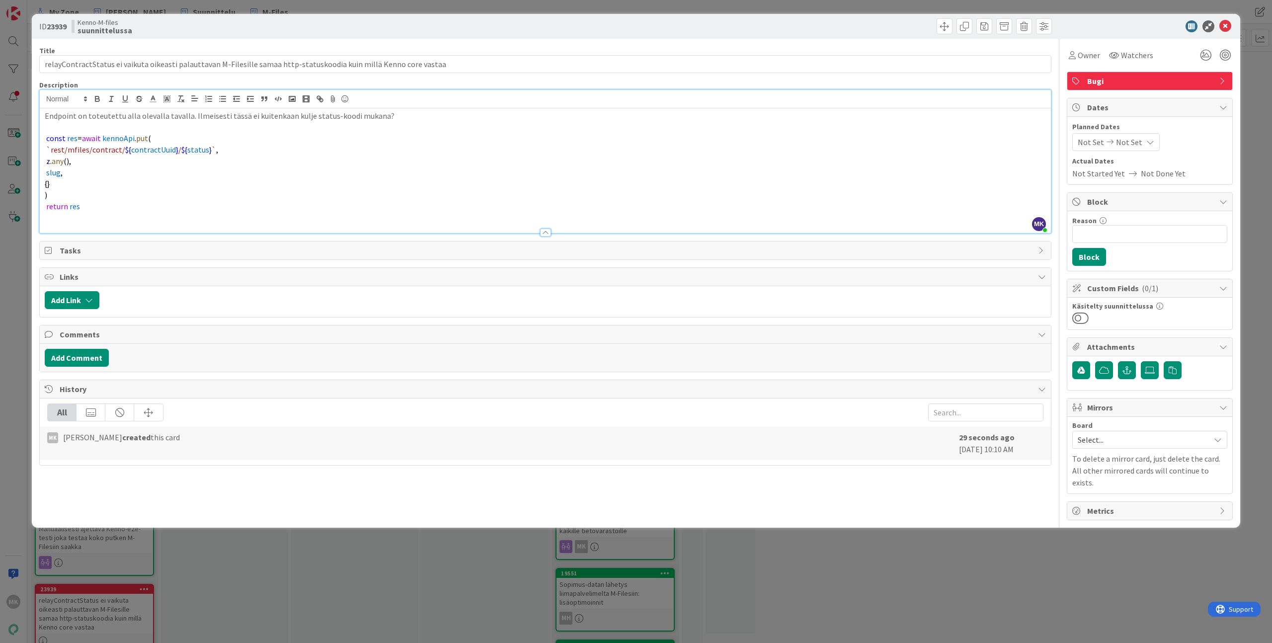
click at [157, 131] on p at bounding box center [545, 127] width 1001 height 11
click at [254, 42] on div "Title 116 / 128 relayContractStatus ei vaikuta oikeasti palauttavan M-Filesille…" at bounding box center [545, 279] width 1012 height 481
click at [121, 141] on span "kennoApi" at bounding box center [118, 138] width 32 height 10
click at [361, 37] on div "ID 23939 Kenno-M-files suunnittelussa" at bounding box center [636, 26] width 1208 height 25
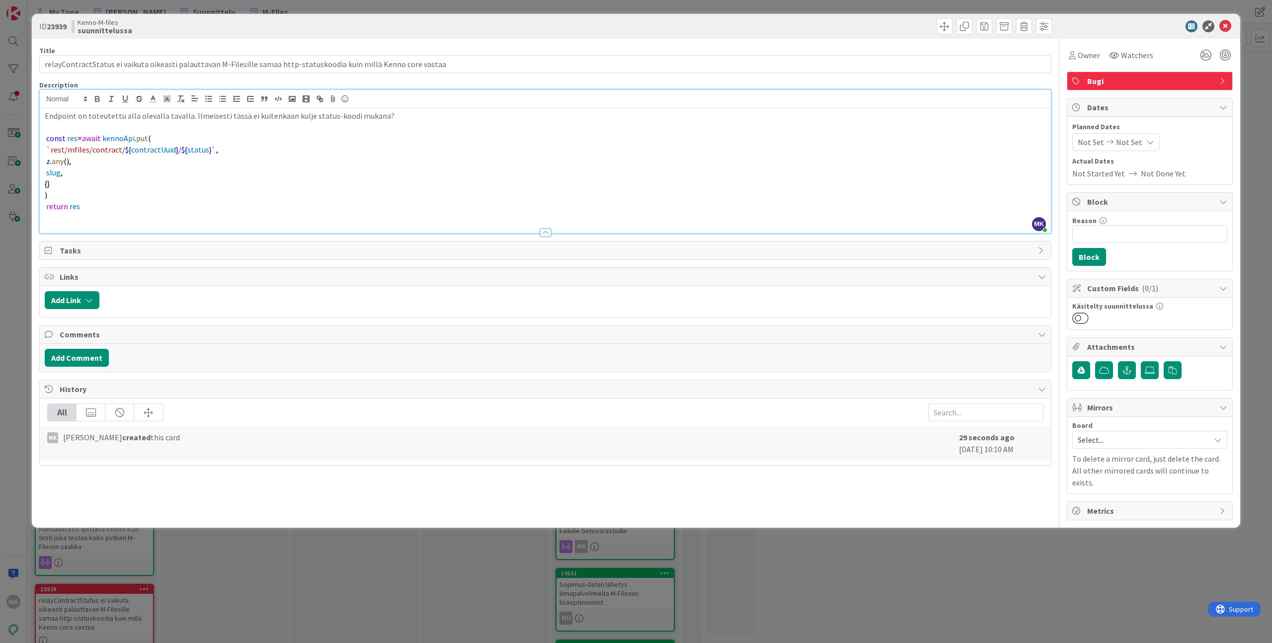
click at [244, 39] on div "Title 116 / 128 relayContractStatus ei vaikuta oikeasti palauttavan M-Filesille…" at bounding box center [545, 279] width 1012 height 481
click at [254, 8] on div "ID 23939 Kenno-M-files suunnittelussa Title 116 / 128 relayContractStatus ei va…" at bounding box center [636, 321] width 1272 height 643
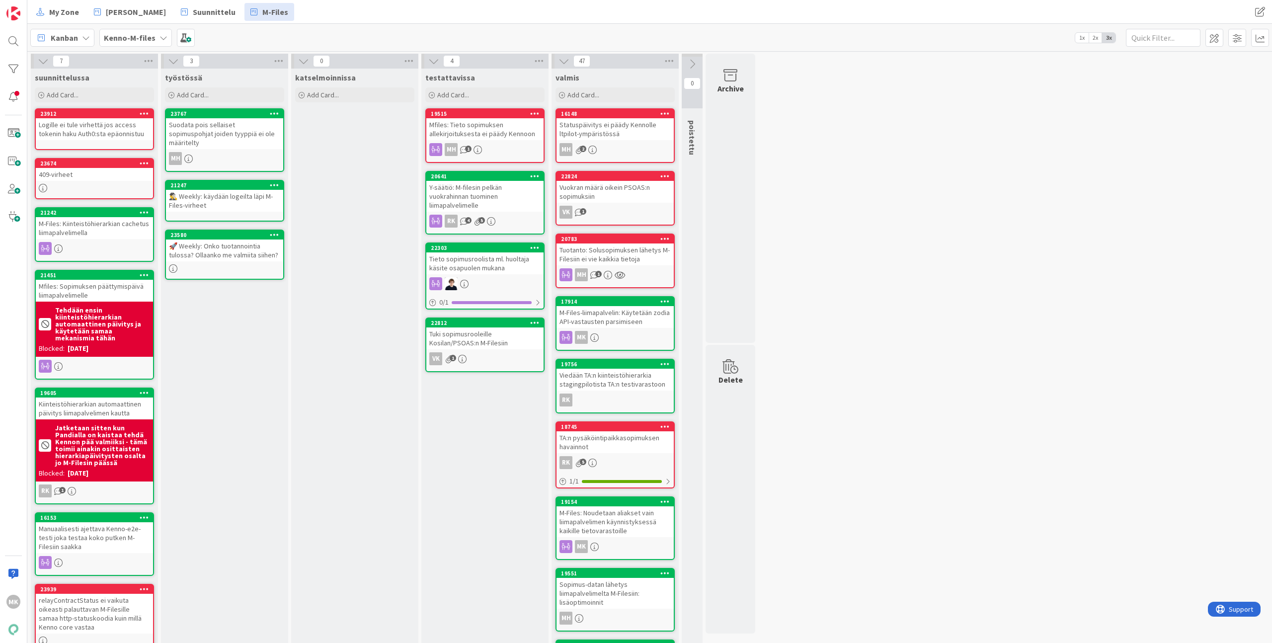
click at [228, 243] on div "🚀 Weekly: Onko tuotannointia tulossa? Ollaanko me valmiita siihen?" at bounding box center [224, 250] width 117 height 22
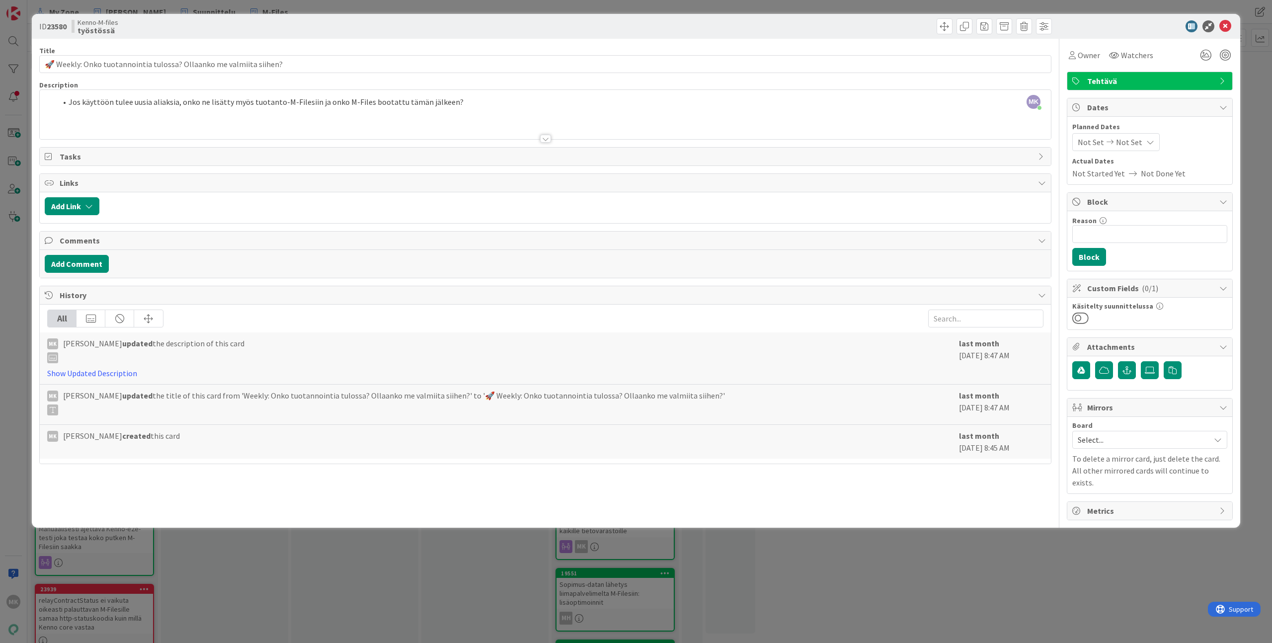
click at [368, 549] on div "ID 23580 Kenno-M-files työstössä Title 67 / 128 🚀 Weekly: Onko tuotannointia tu…" at bounding box center [636, 321] width 1272 height 643
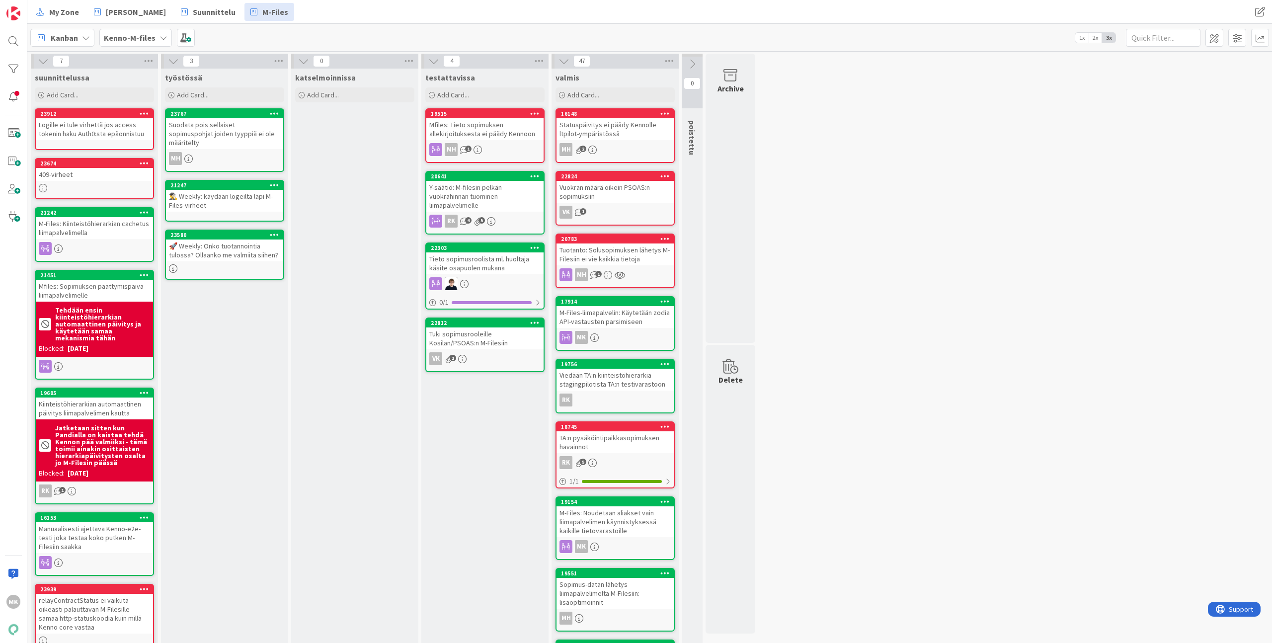
click at [247, 137] on div "Suodata pois sellaiset sopimuspohjat joiden tyyppiä ei ole määritelty" at bounding box center [224, 133] width 117 height 31
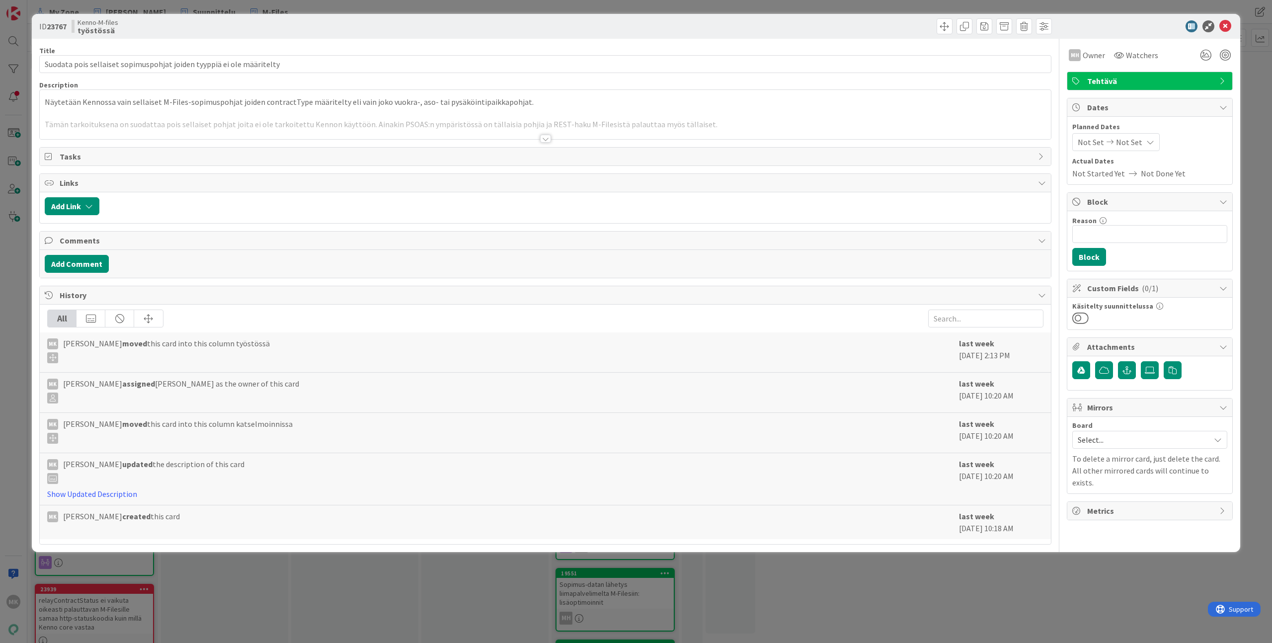
click at [247, 136] on div at bounding box center [545, 126] width 1011 height 25
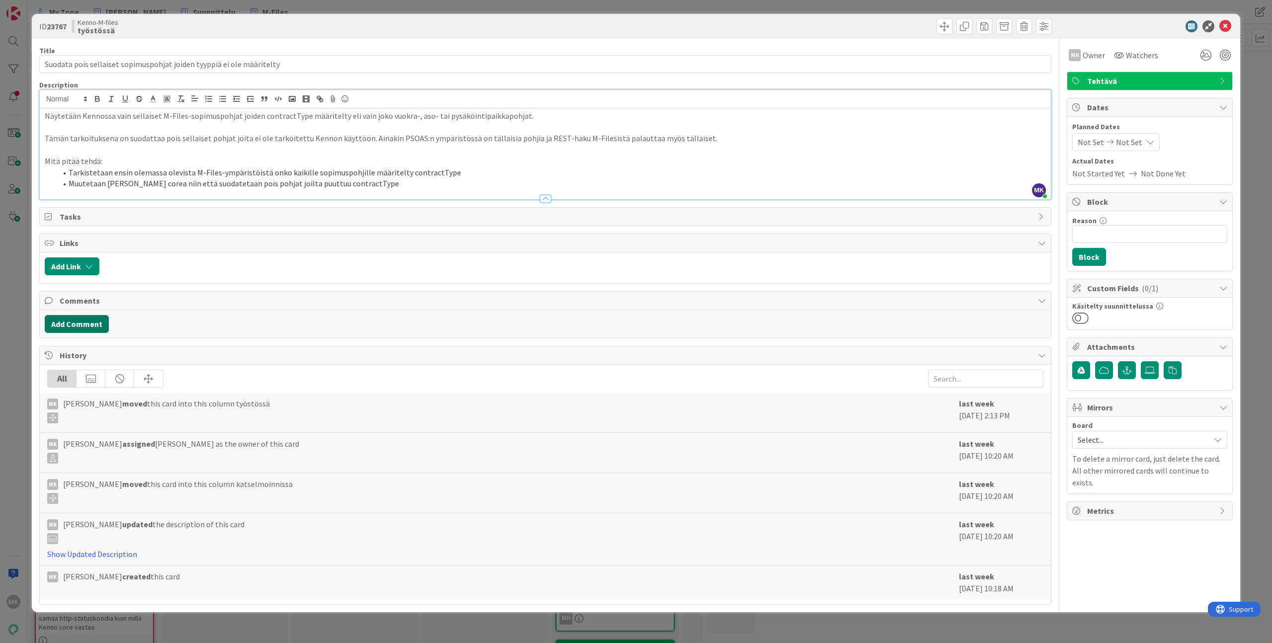
click at [83, 323] on button "Add Comment" at bounding box center [77, 324] width 64 height 18
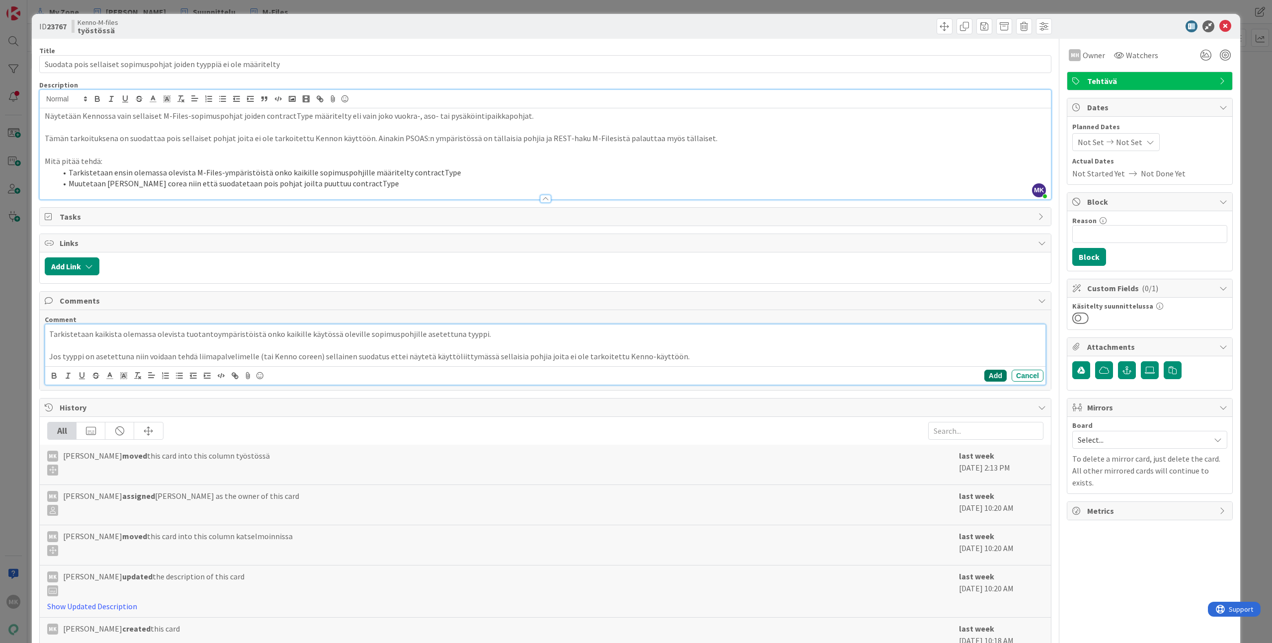
click at [991, 372] on button "Add" at bounding box center [995, 376] width 22 height 12
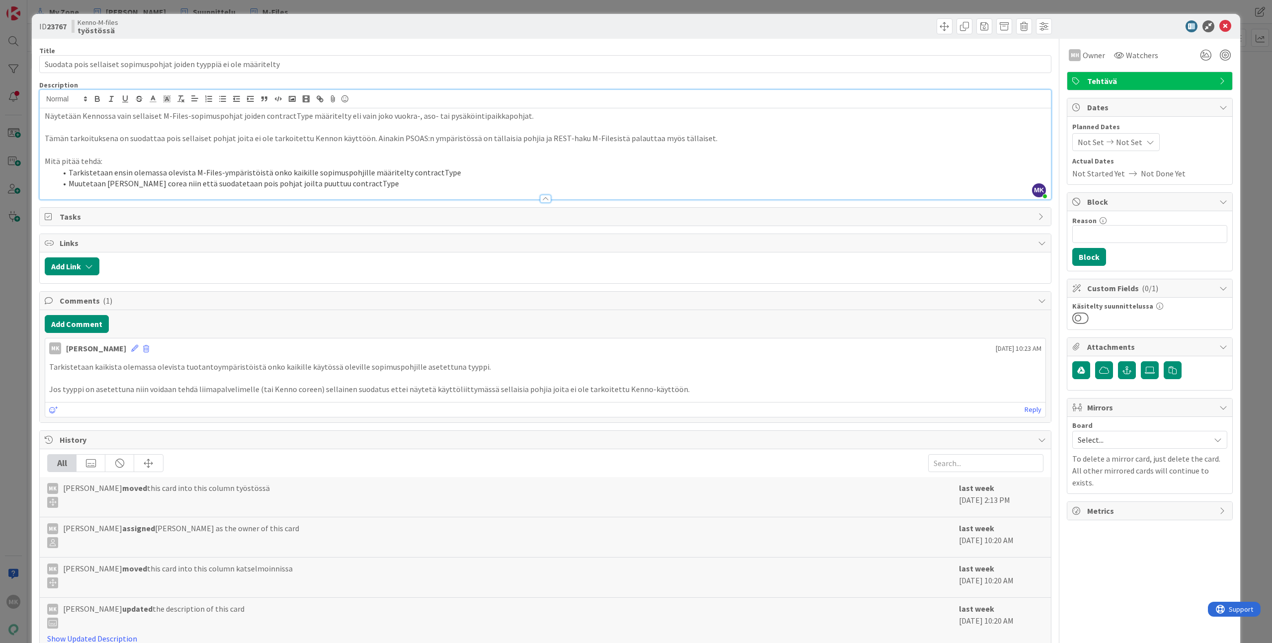
click at [232, 30] on div "Kenno-M-files työstössä" at bounding box center [307, 26] width 471 height 16
click at [806, 10] on div "ID 23767 Kenno-M-files työstössä Title 69 / 128 Suodata pois sellaiset sopimusp…" at bounding box center [636, 321] width 1272 height 643
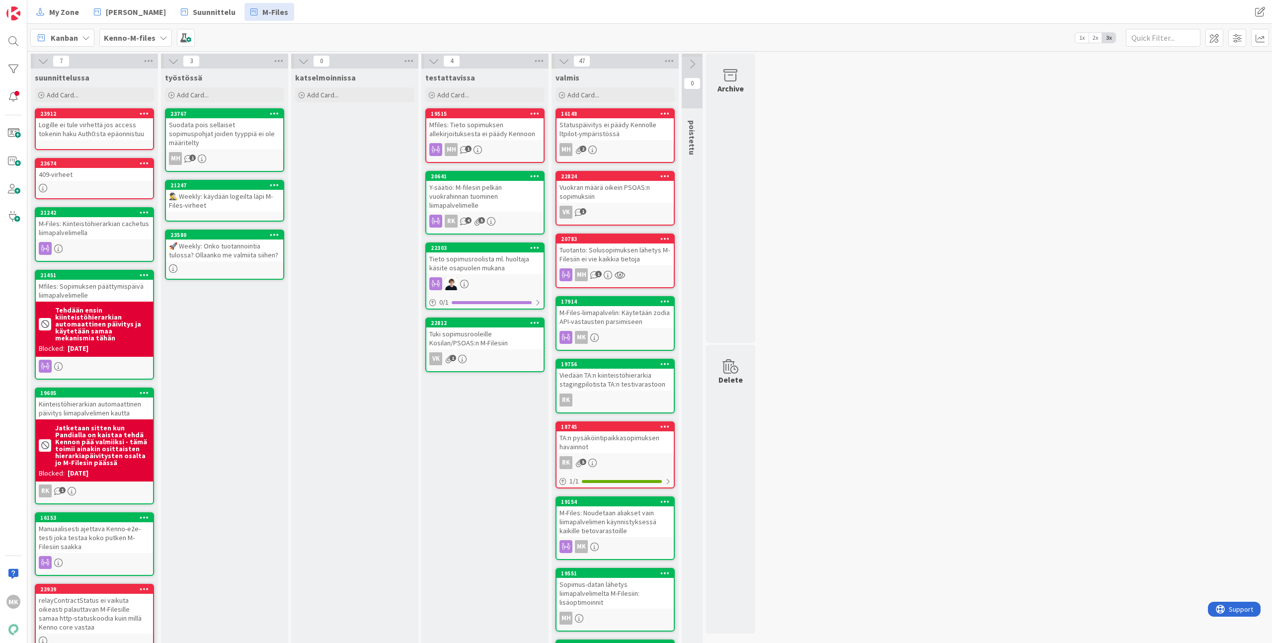
click at [87, 125] on div "Logille ei tule virhettä jos access tokenin haku Auth0:sta epäonnistuu" at bounding box center [94, 129] width 117 height 22
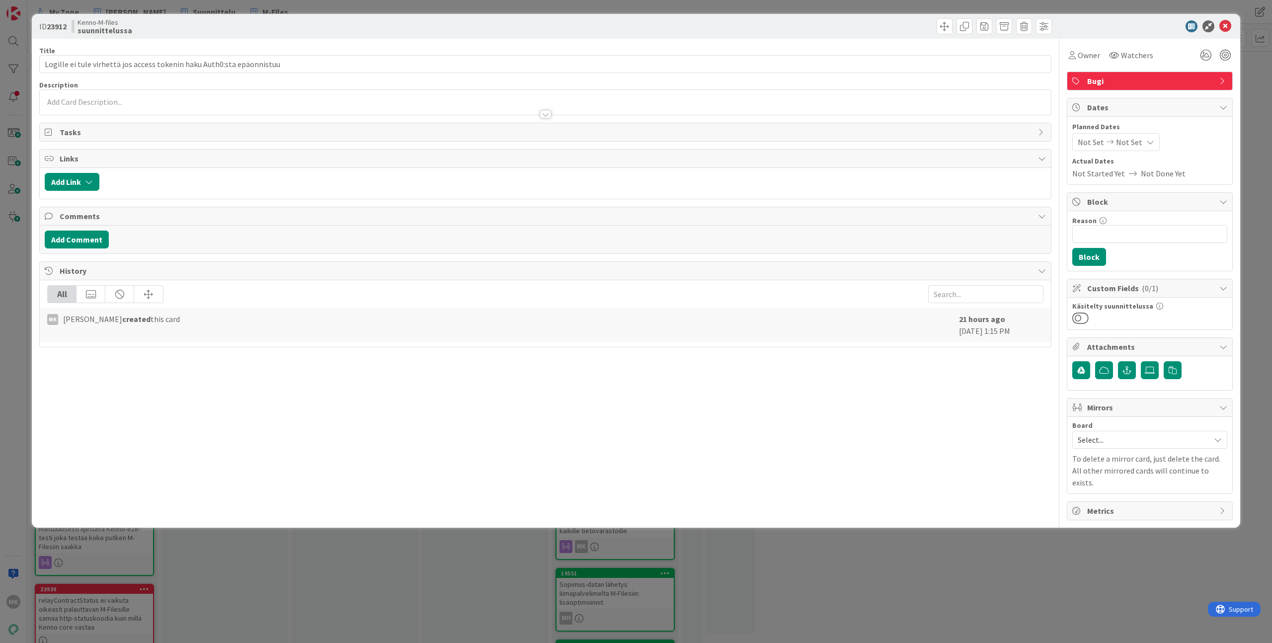
click at [27, 144] on div "ID 23912 Kenno-M-files suunnittelussa Title 70 / 128 Logille ei tule virhettä j…" at bounding box center [636, 321] width 1272 height 643
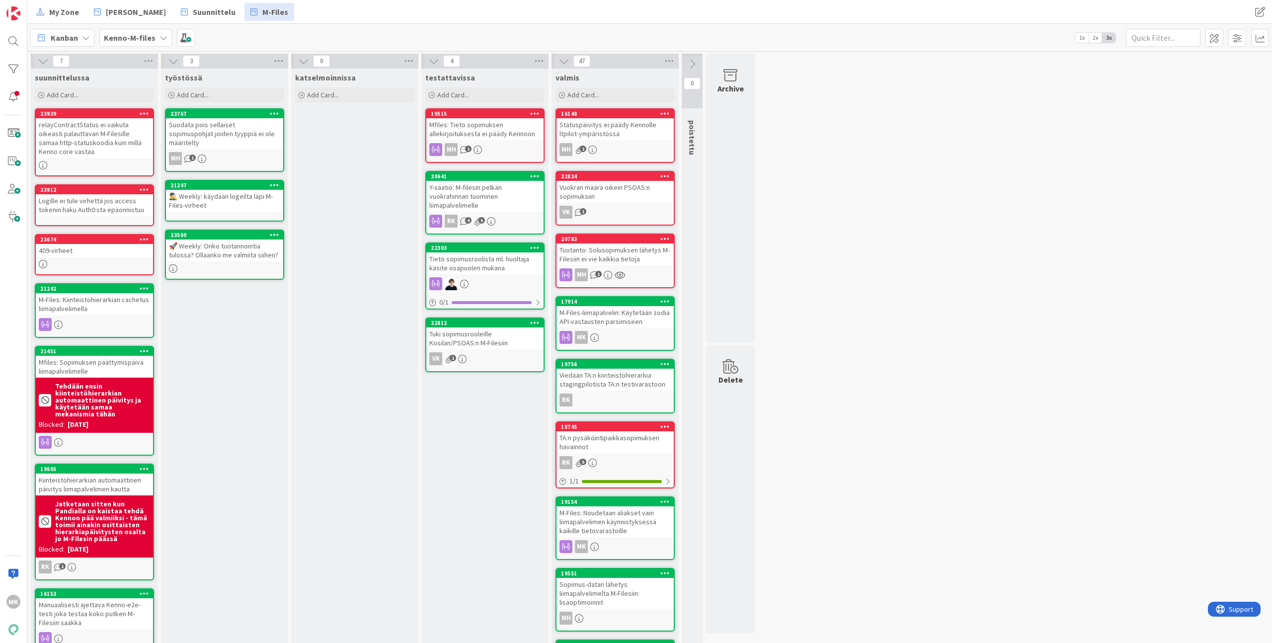
drag, startPoint x: 105, startPoint y: 578, endPoint x: 286, endPoint y: 262, distance: 364.0
